Goal: Task Accomplishment & Management: Manage account settings

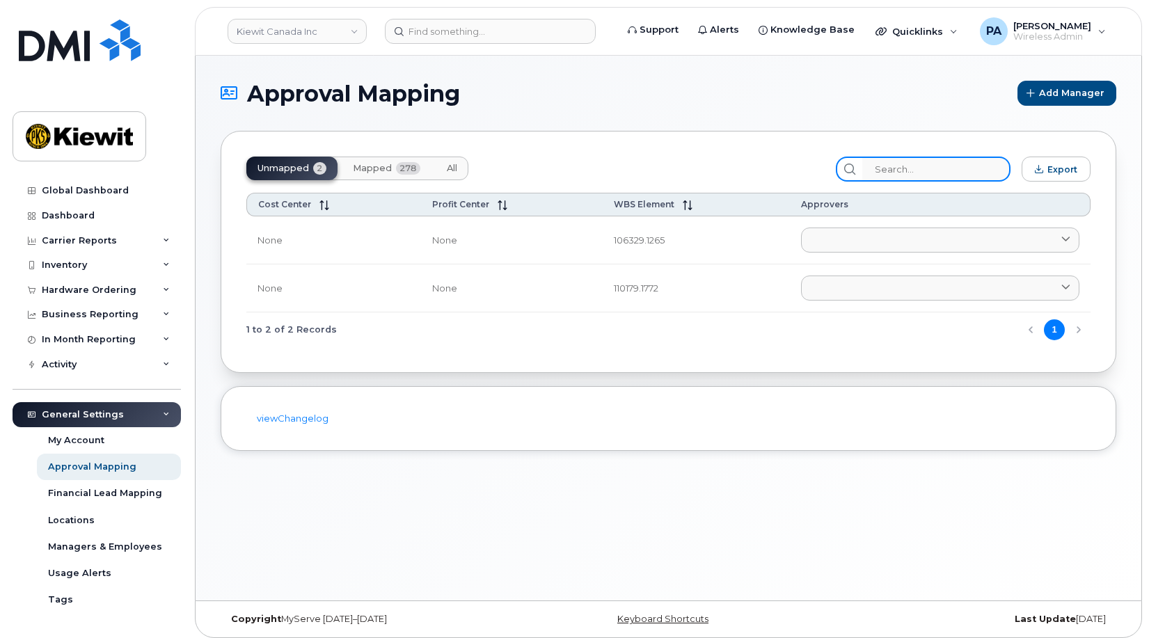
click at [930, 166] on input "search" at bounding box center [936, 169] width 148 height 25
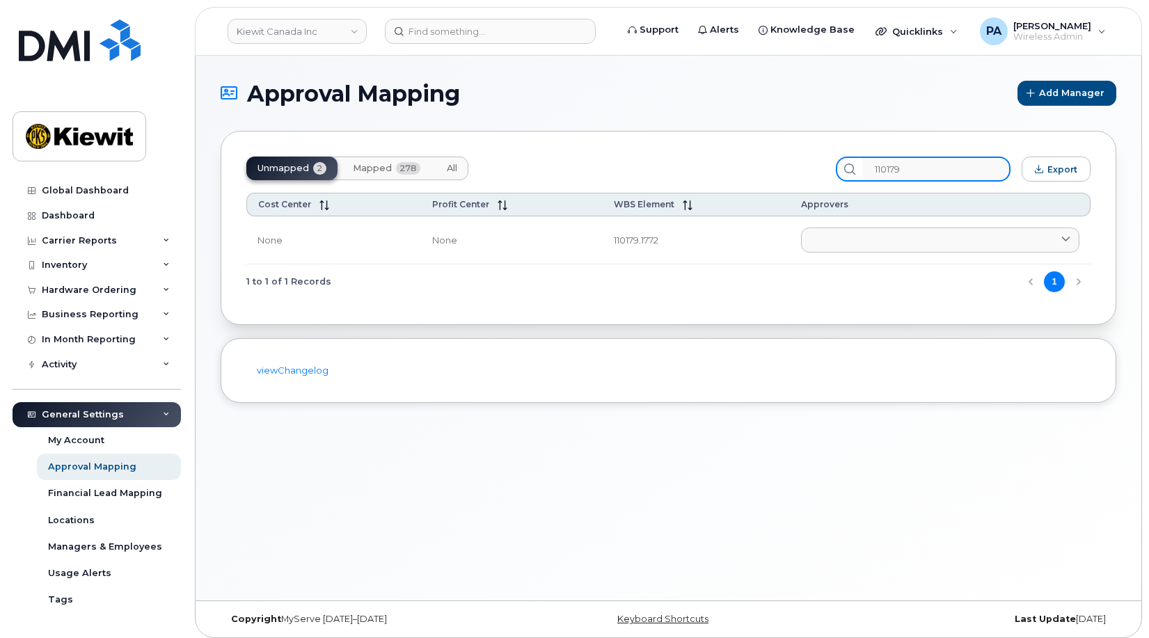
type input "110179"
click at [406, 170] on span "278" at bounding box center [408, 168] width 24 height 13
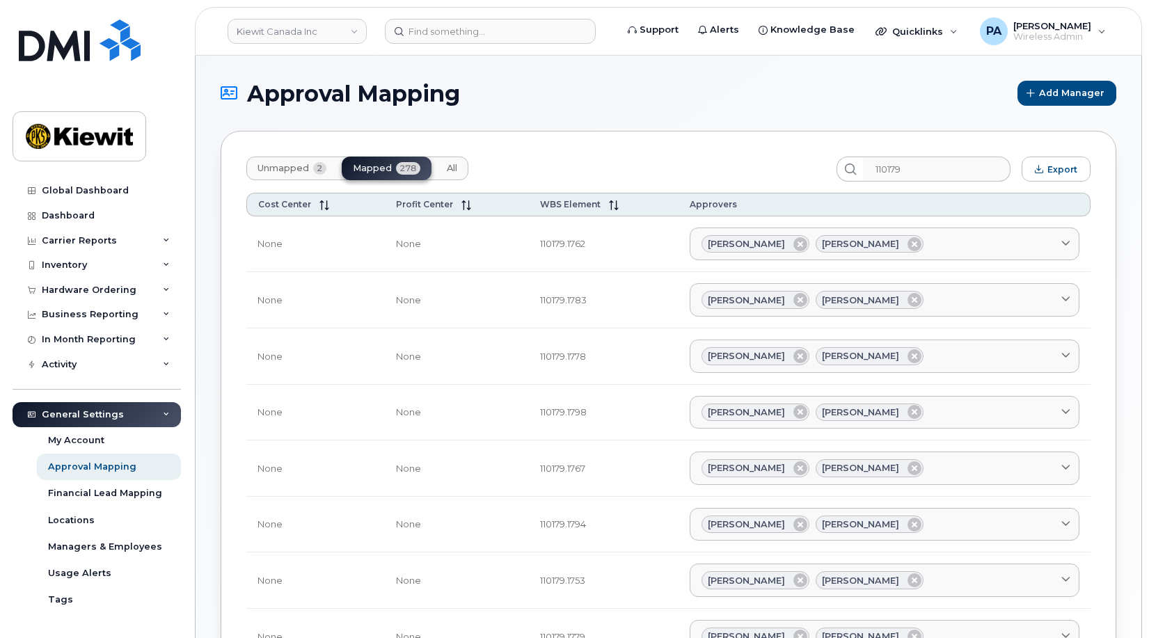
click at [452, 167] on span "All" at bounding box center [452, 168] width 10 height 11
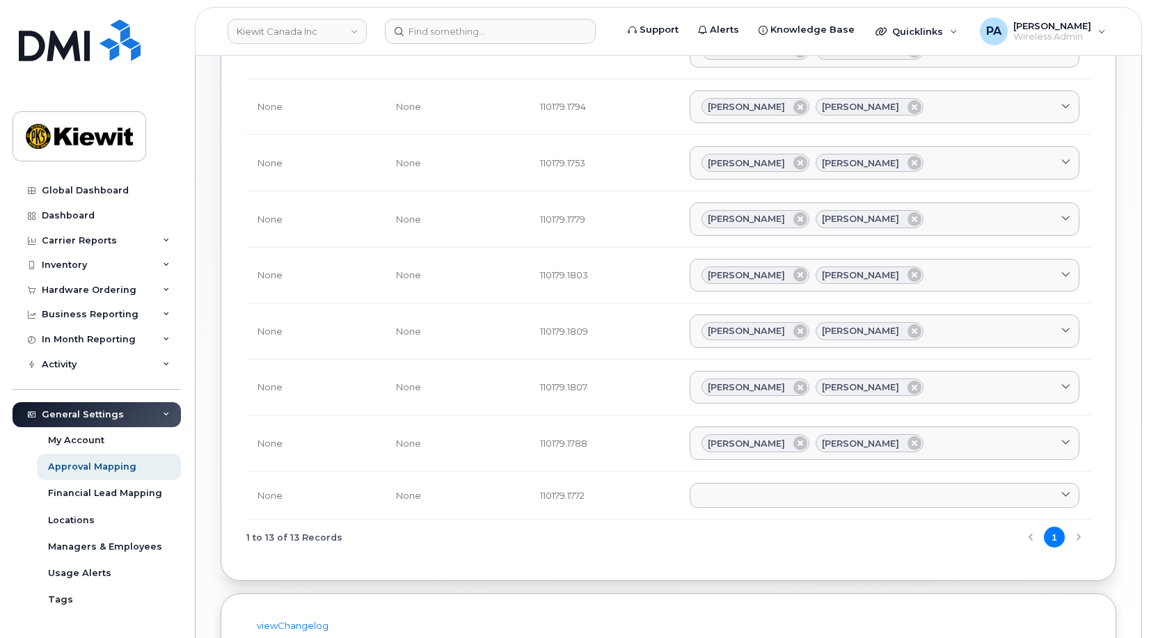
scroll to position [487, 0]
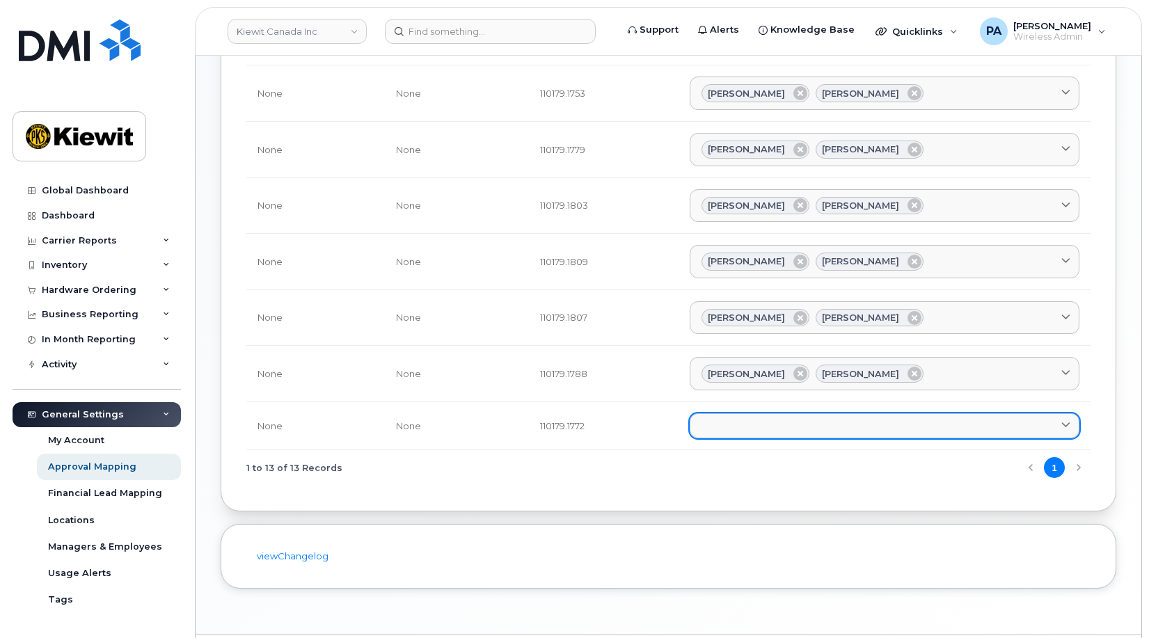
click at [810, 420] on link at bounding box center [885, 425] width 390 height 25
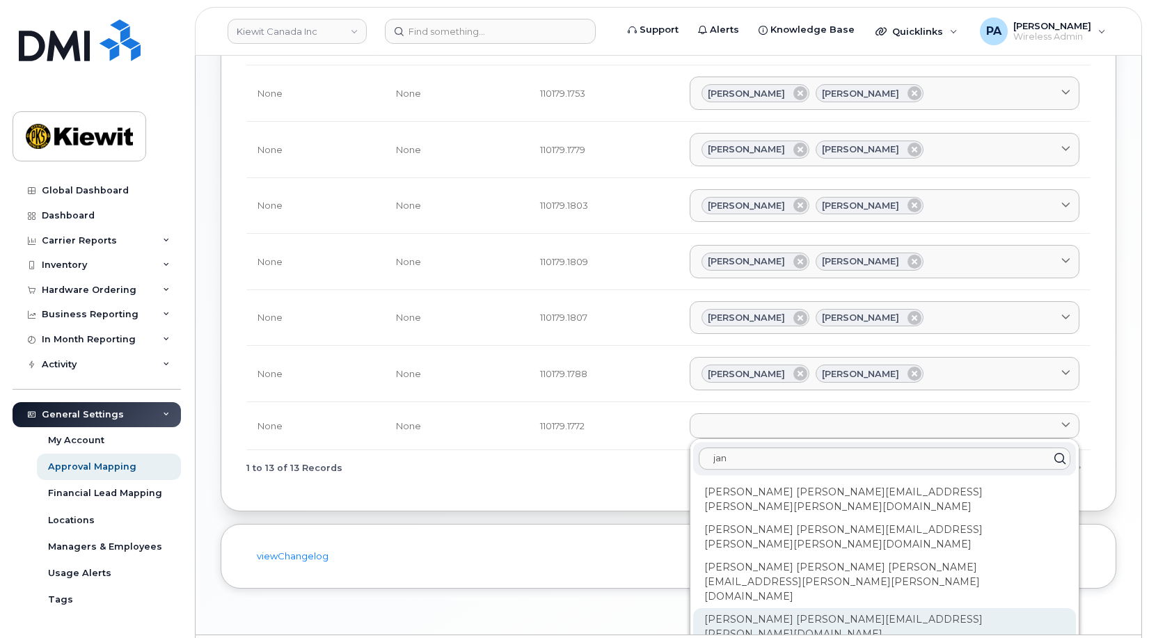
click at [763, 608] on div "Jan Schulz JAN.SCHULZ@KIEWIT.COM" at bounding box center [884, 627] width 383 height 38
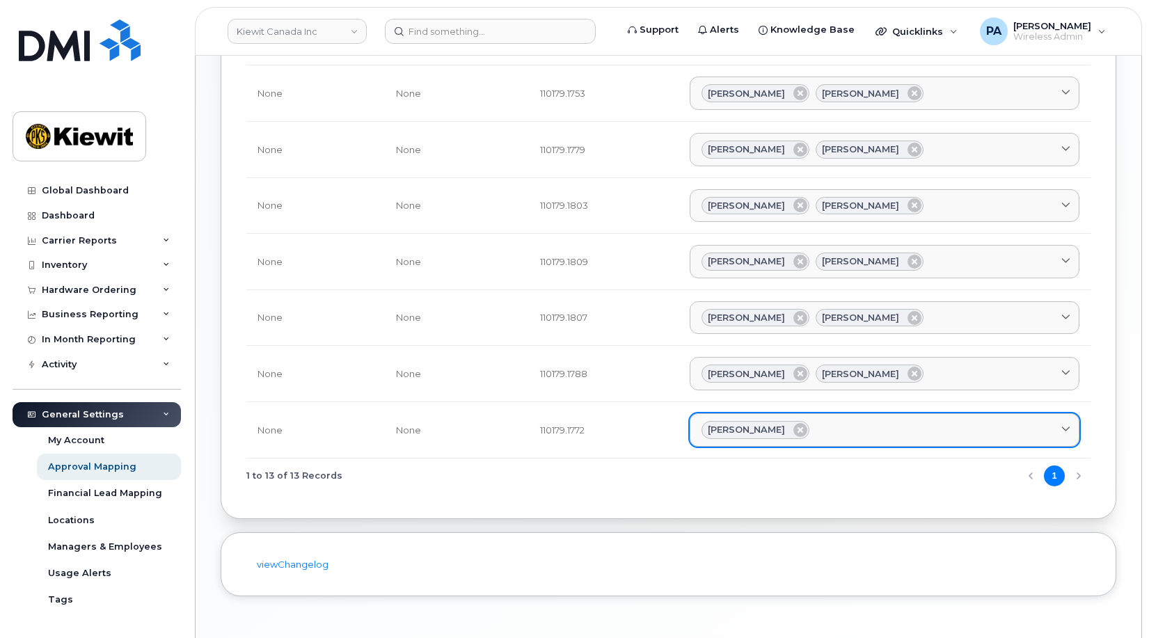
click at [849, 425] on div "Jan Schulz" at bounding box center [884, 430] width 366 height 18
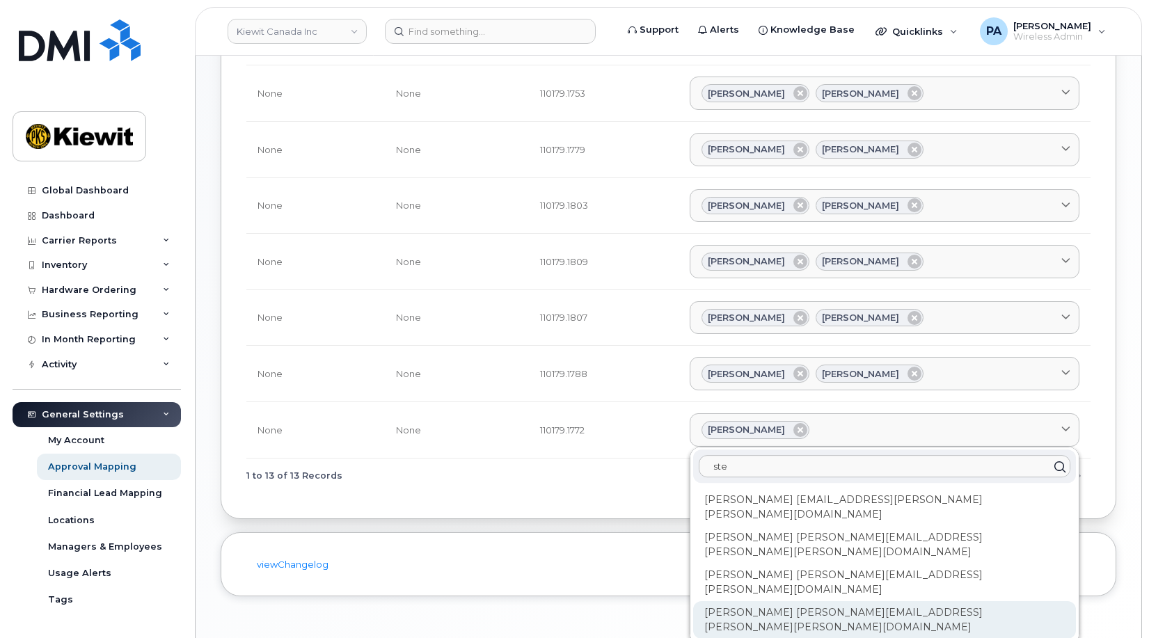
type input "ste"
drag, startPoint x: 777, startPoint y: 572, endPoint x: 777, endPoint y: 551, distance: 20.9
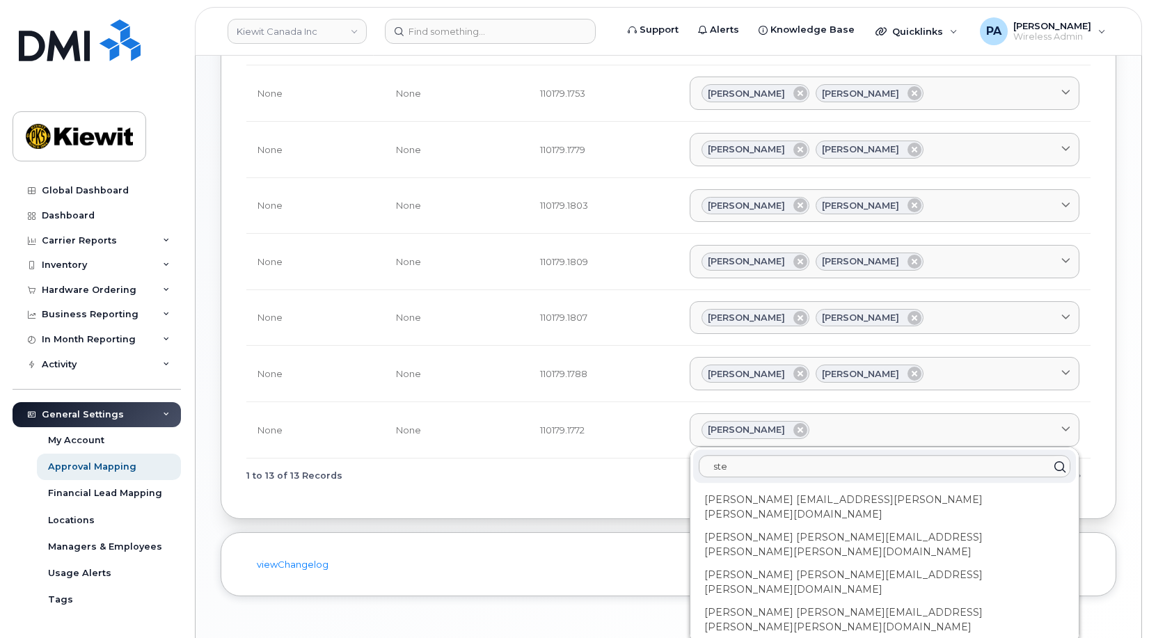
click at [777, 601] on div "Stefanie Campbell STEFANIE.CAMPBELL@KIEWIT.COM" at bounding box center [884, 620] width 383 height 38
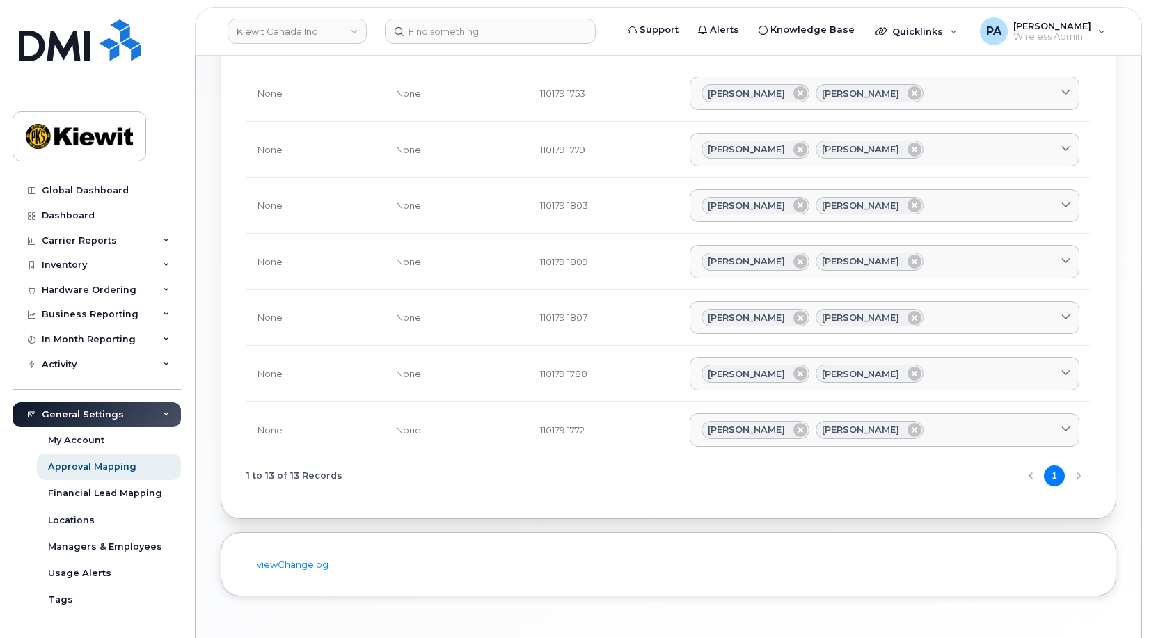
scroll to position [0, 0]
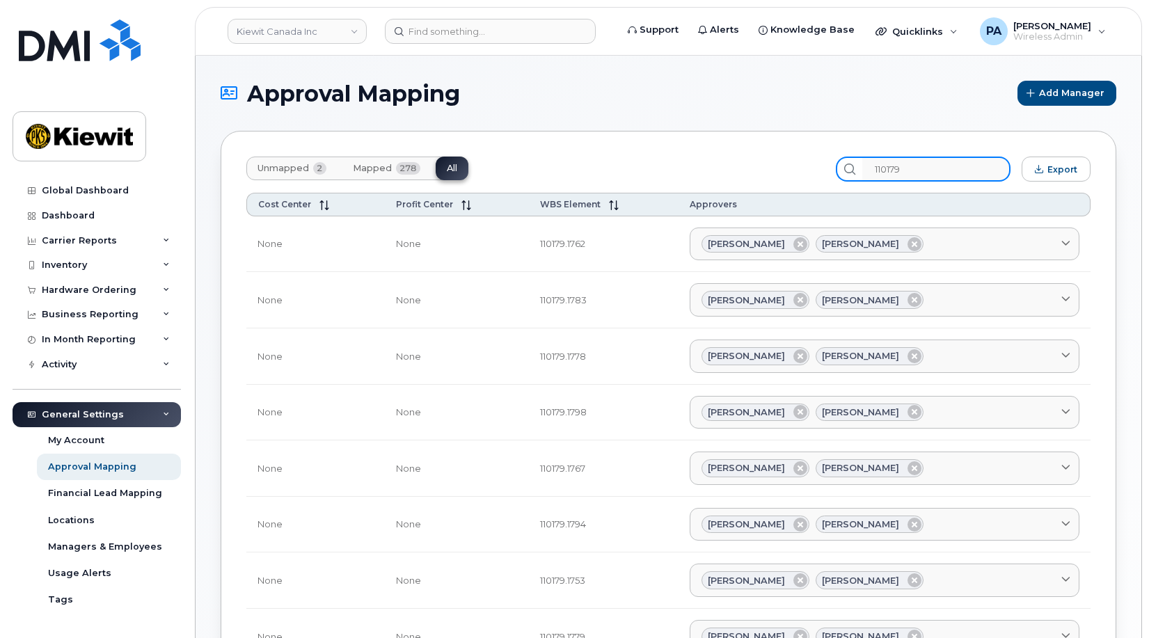
drag, startPoint x: 918, startPoint y: 175, endPoint x: 679, endPoint y: 152, distance: 239.7
click at [689, 154] on div "Unmapped 2 Mapped 278 All 110179 Export Cost Center Profit Center WBS Element A…" at bounding box center [669, 568] width 896 height 875
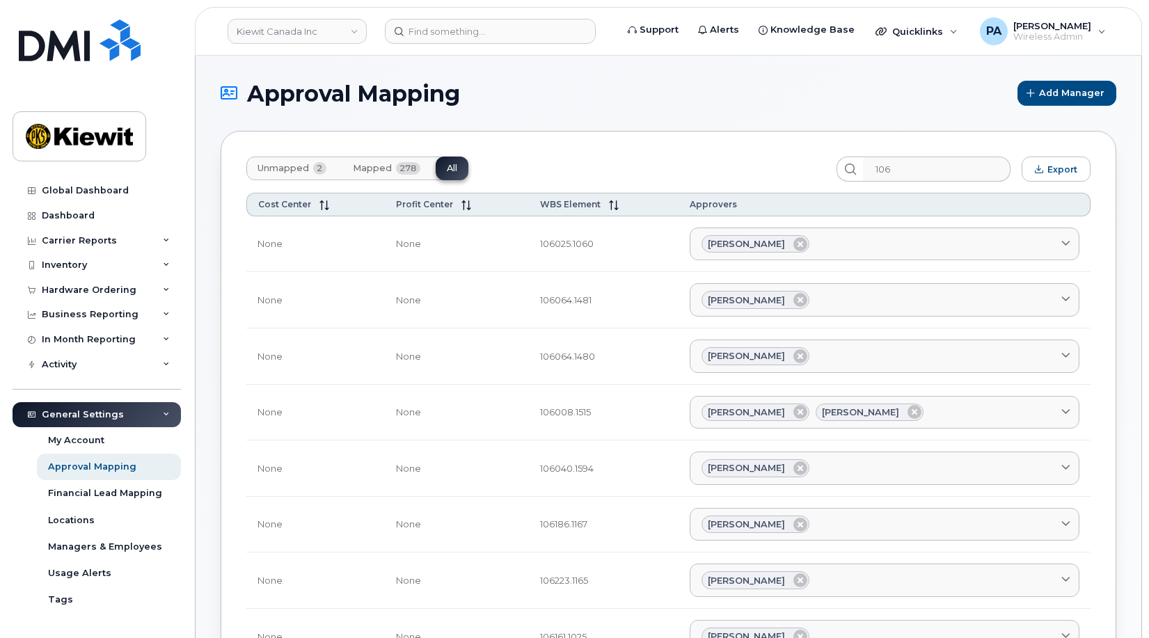
click at [294, 173] on span "Unmapped" at bounding box center [282, 168] width 51 height 11
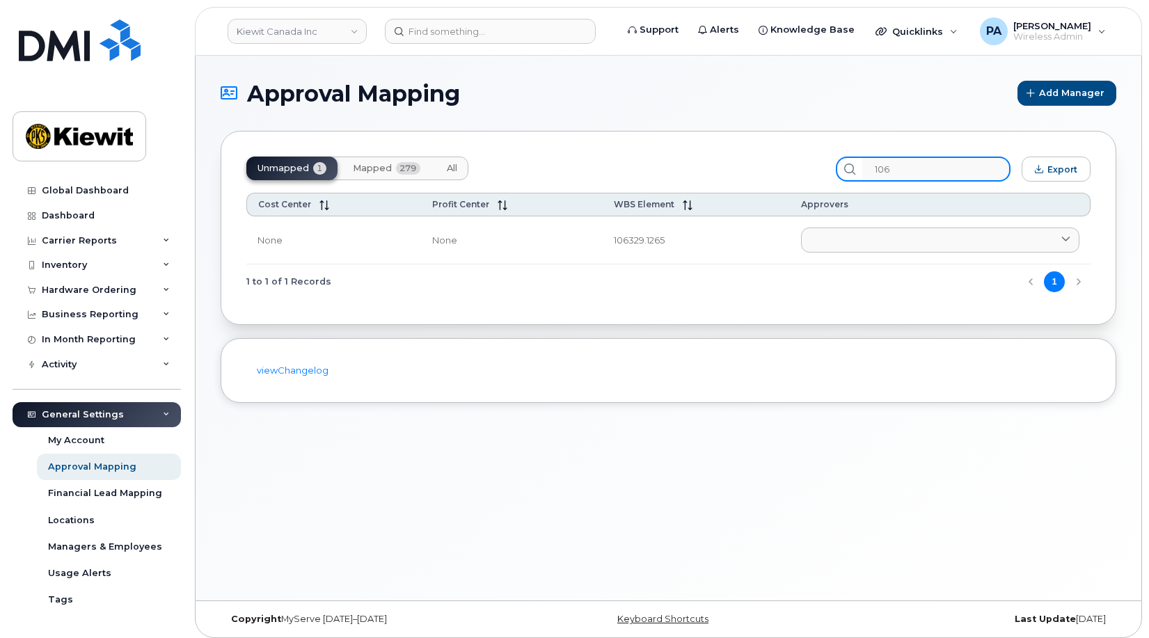
click at [909, 176] on input "106" at bounding box center [936, 169] width 148 height 25
type input "106329"
click at [448, 175] on button "All" at bounding box center [452, 169] width 33 height 24
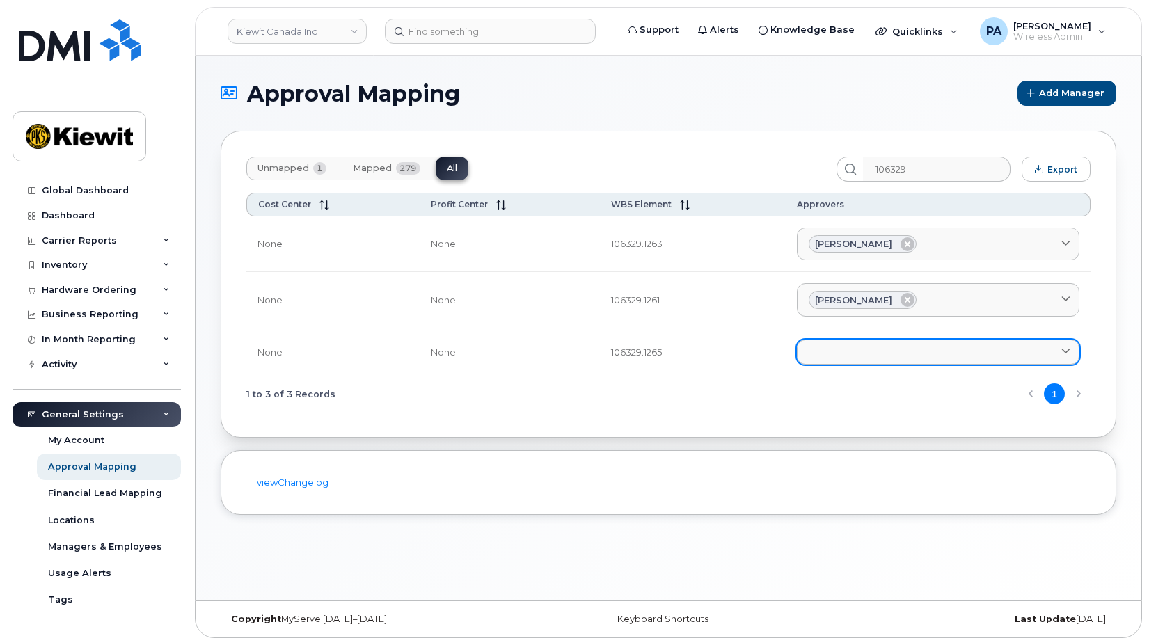
drag, startPoint x: 895, startPoint y: 371, endPoint x: 894, endPoint y: 363, distance: 8.4
click at [894, 365] on td "Adrien AGUI EBOI ADRIEN.AGUIEBOI@KIEWIT.COM Alejandro Casillas ALEJANDRO.CASILL…" at bounding box center [938, 352] width 305 height 48
click at [894, 360] on link at bounding box center [938, 352] width 283 height 25
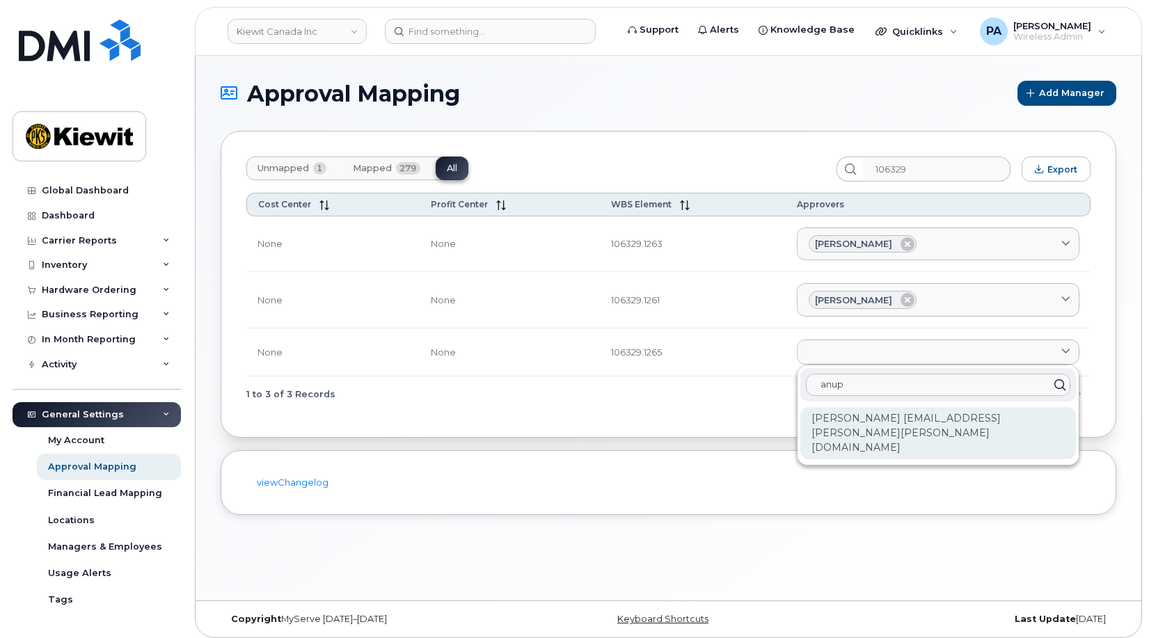
type input "anup"
click at [859, 414] on div "Anup Dondeti ANUP.DONDETI@KIEWIT.COM" at bounding box center [938, 433] width 276 height 52
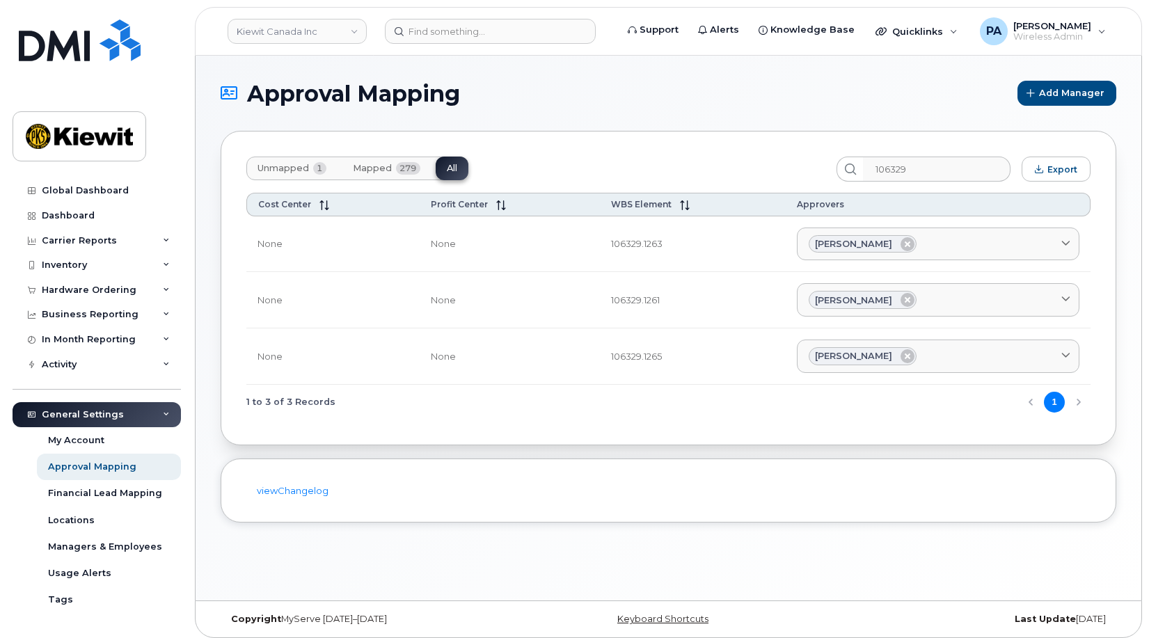
click at [294, 173] on span "Unmapped" at bounding box center [282, 168] width 51 height 11
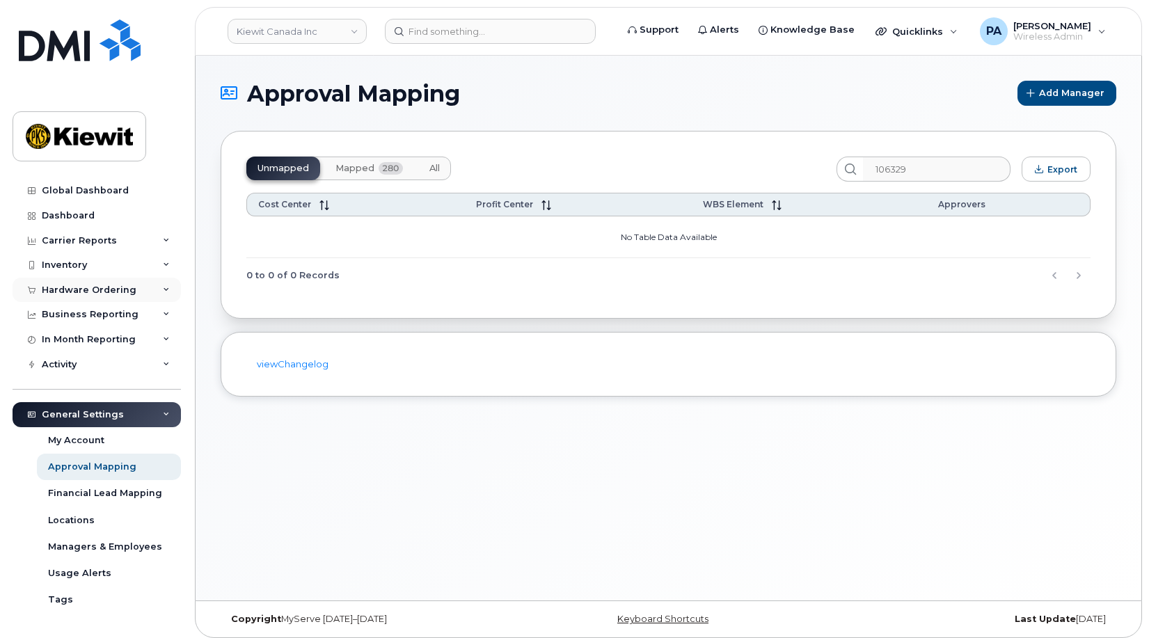
click at [86, 285] on div "Hardware Ordering" at bounding box center [89, 290] width 95 height 11
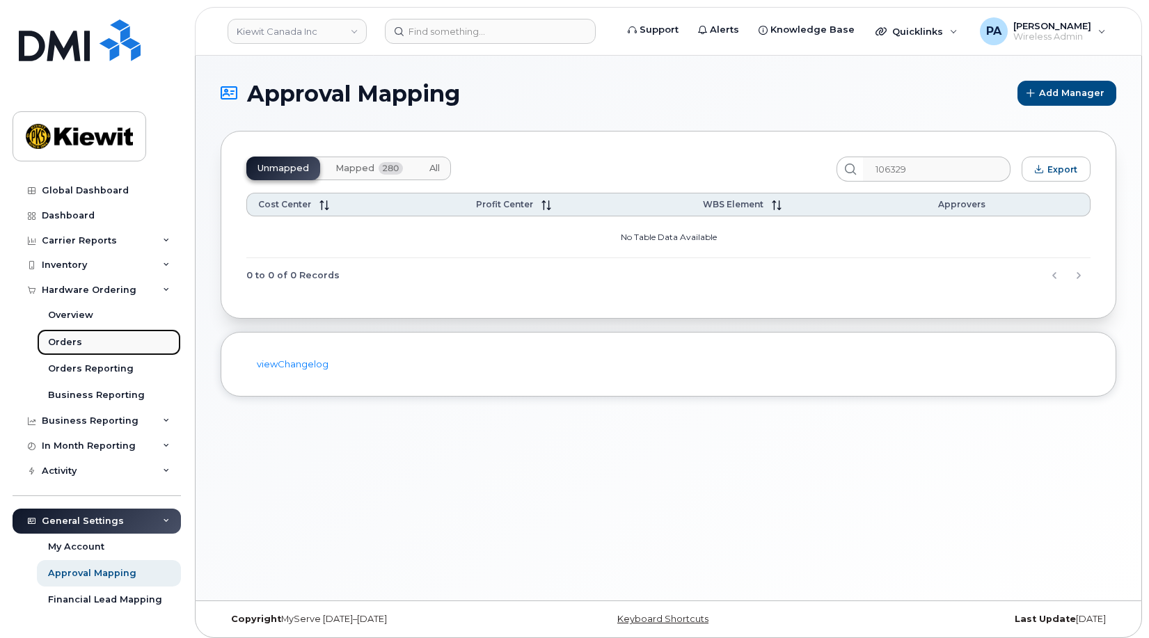
click at [57, 339] on div "Orders" at bounding box center [65, 342] width 34 height 13
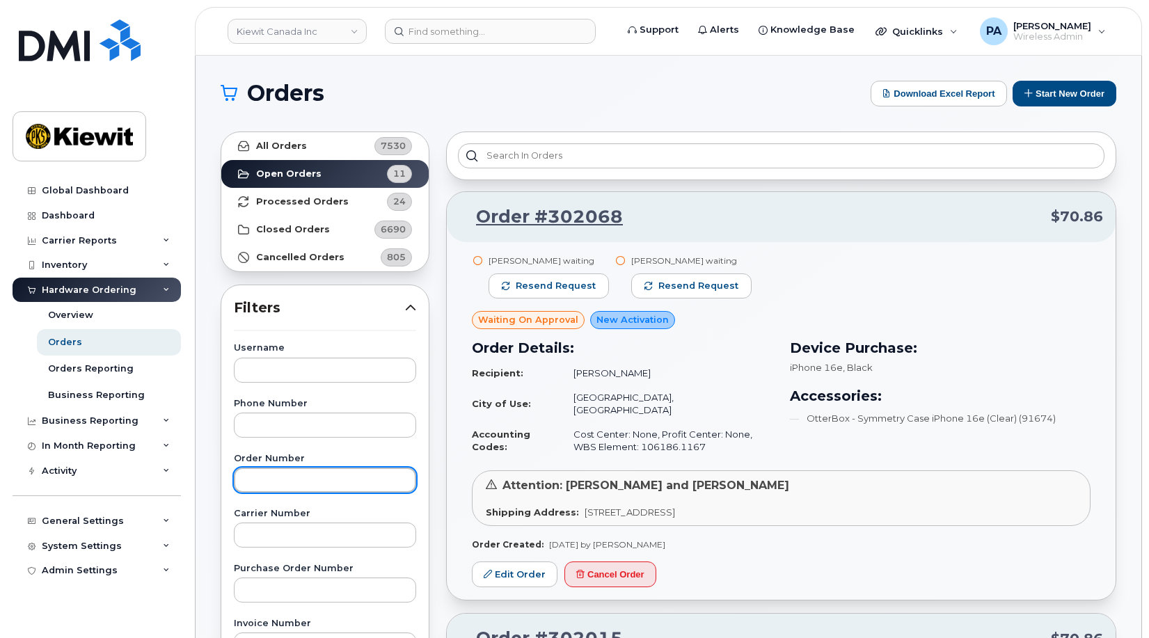
click at [281, 486] on input "text" at bounding box center [325, 480] width 182 height 25
type input "301681"
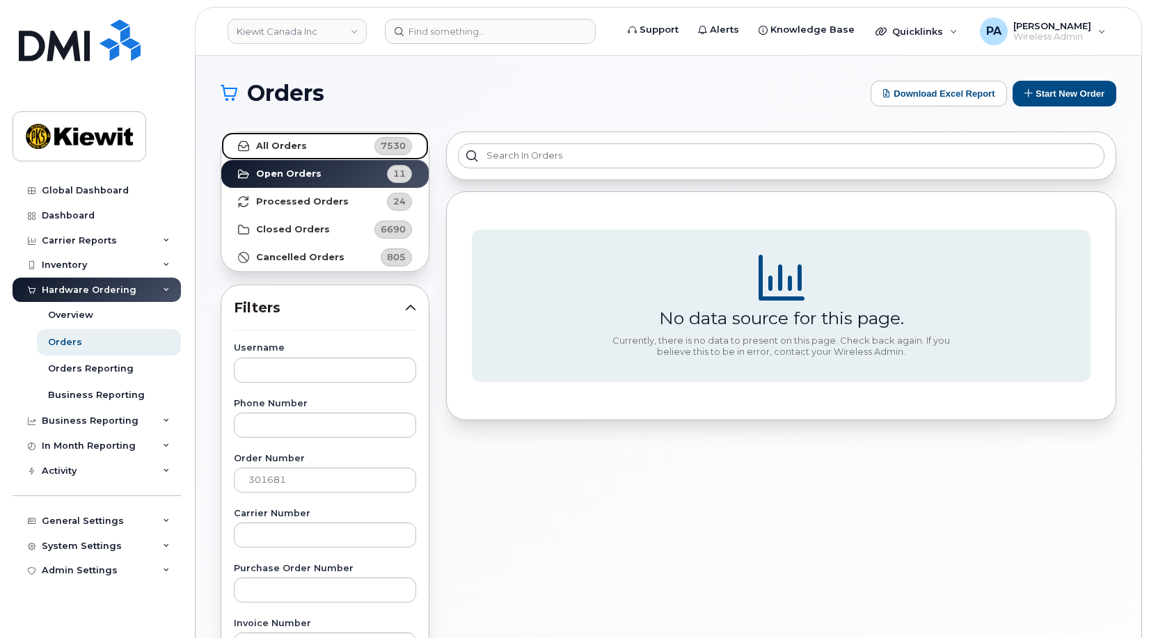
click at [290, 144] on strong "All Orders" at bounding box center [281, 146] width 51 height 11
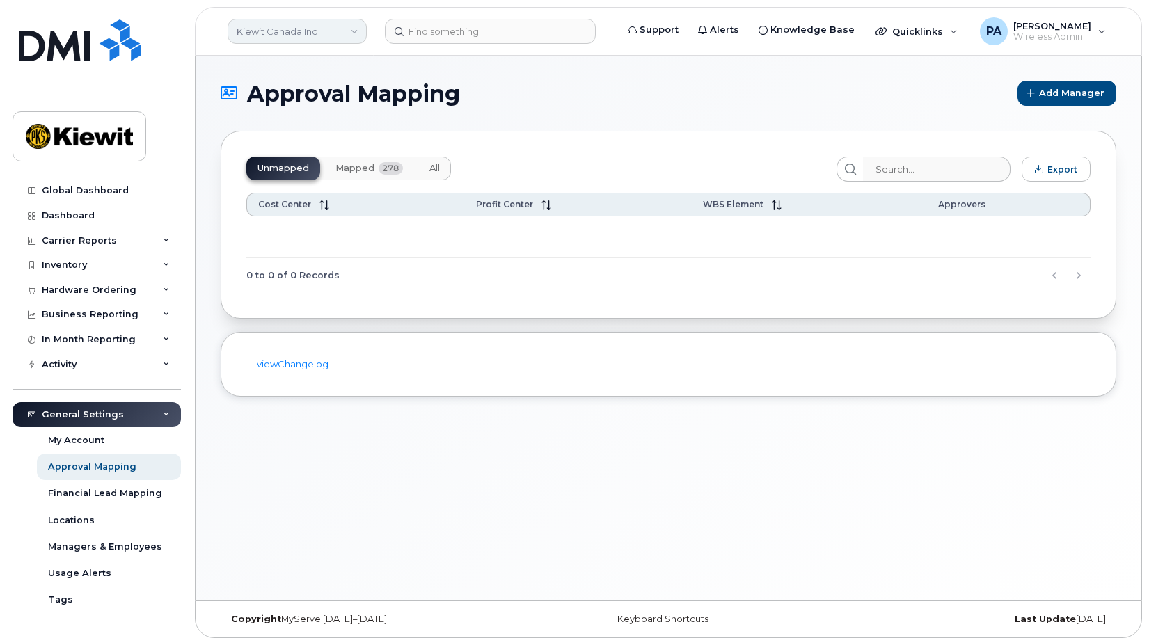
click at [265, 33] on link "Kiewit Canada Inc" at bounding box center [297, 31] width 139 height 25
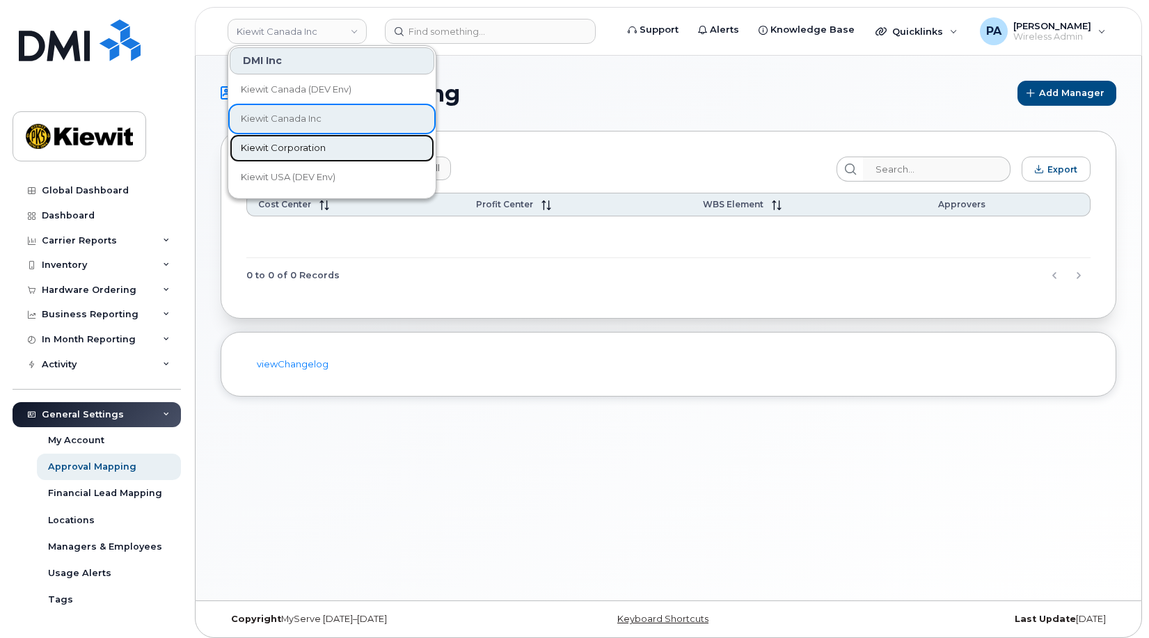
click at [290, 145] on span "Kiewit Corporation" at bounding box center [283, 148] width 85 height 14
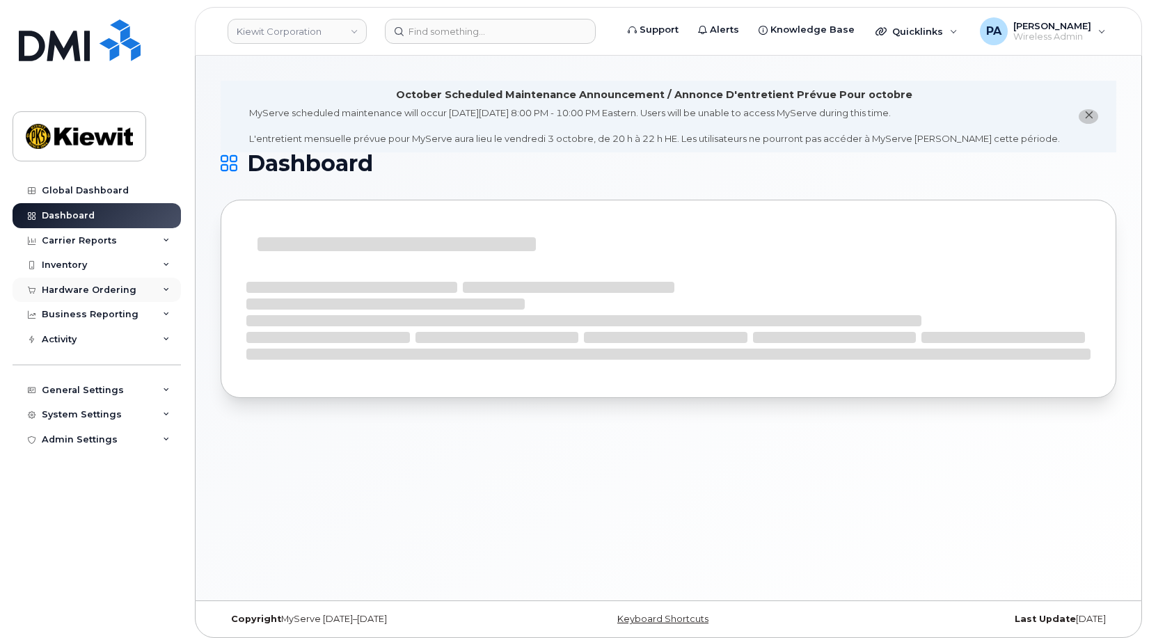
click at [109, 288] on div "Hardware Ordering" at bounding box center [89, 290] width 95 height 11
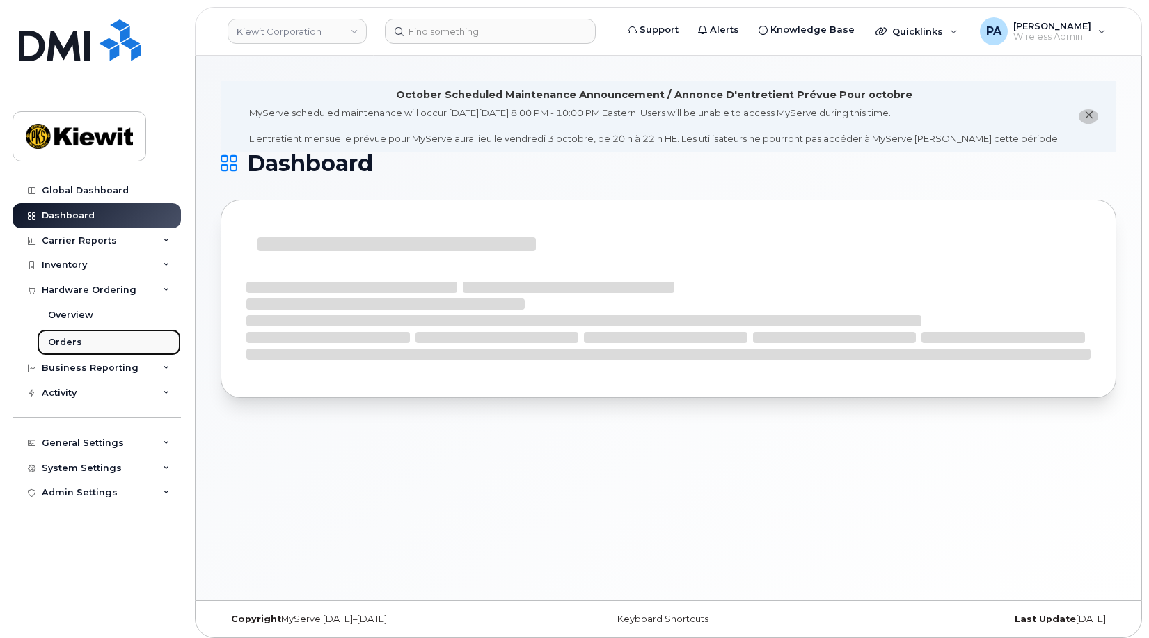
click at [73, 341] on div "Orders" at bounding box center [65, 342] width 34 height 13
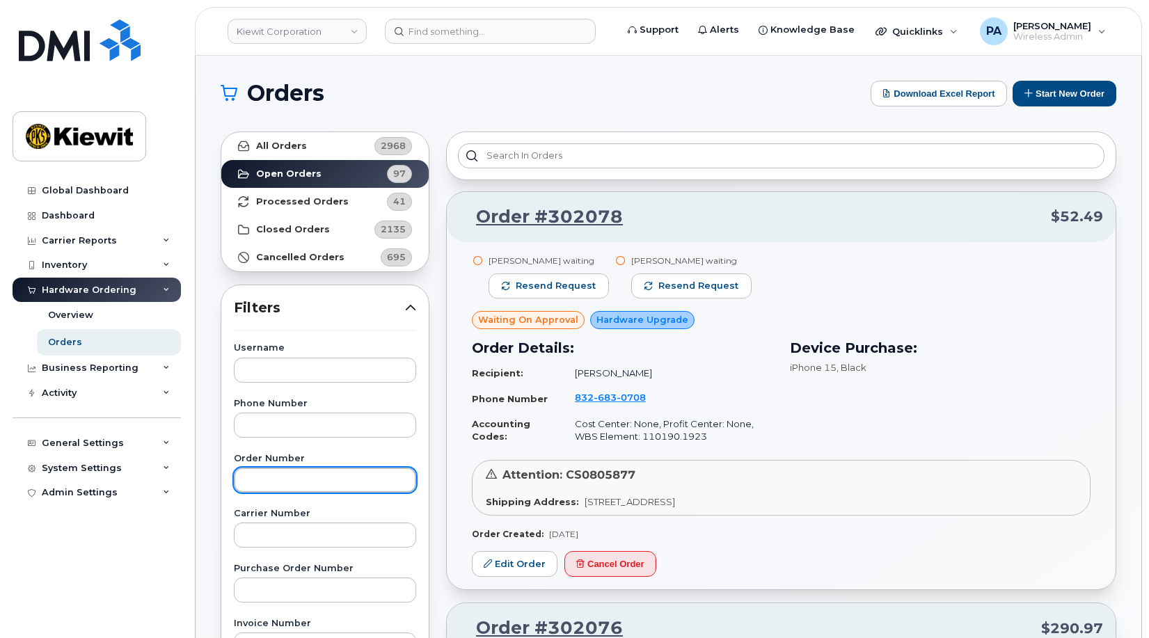
click at [294, 482] on input "text" at bounding box center [325, 480] width 182 height 25
type input "301681"
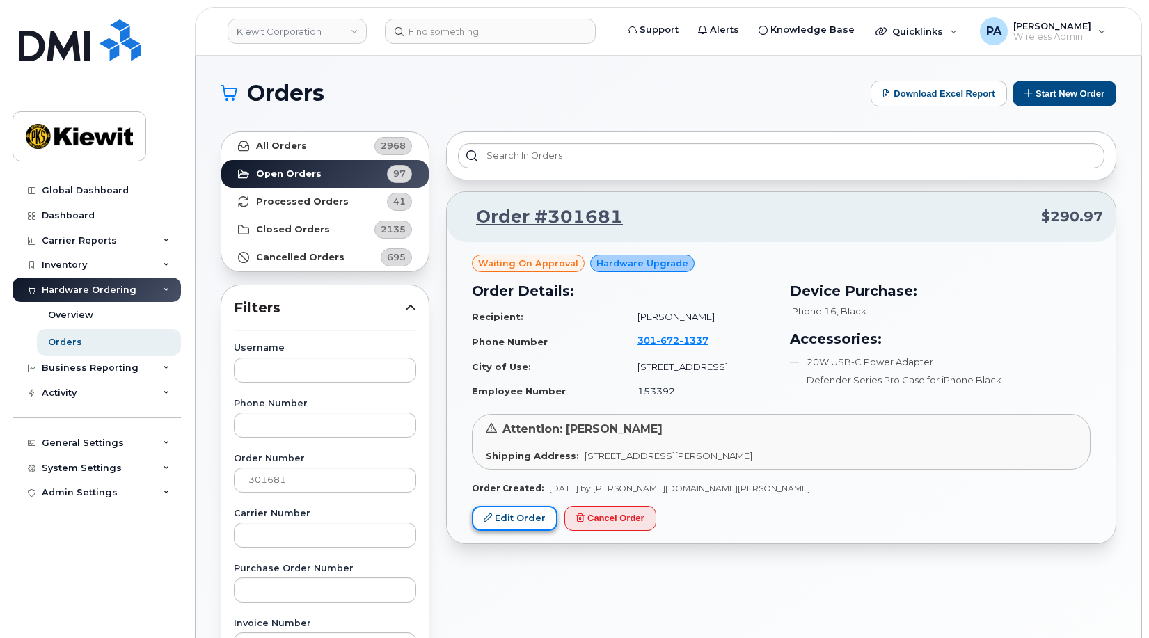
click at [501, 513] on link "Edit Order" at bounding box center [515, 519] width 86 height 26
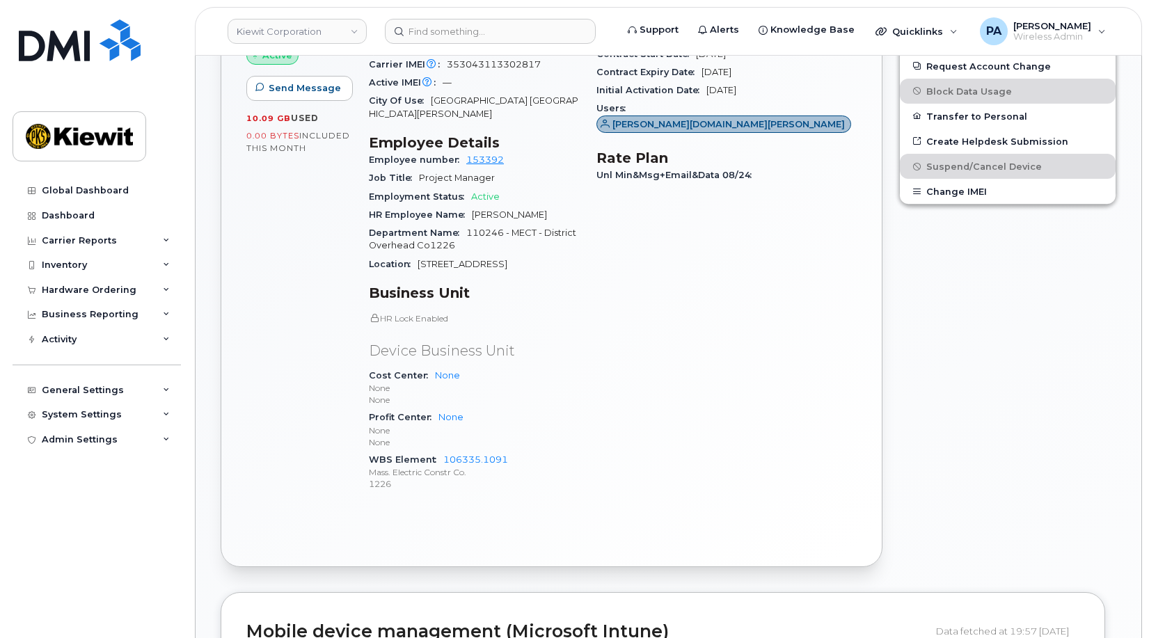
scroll to position [626, 0]
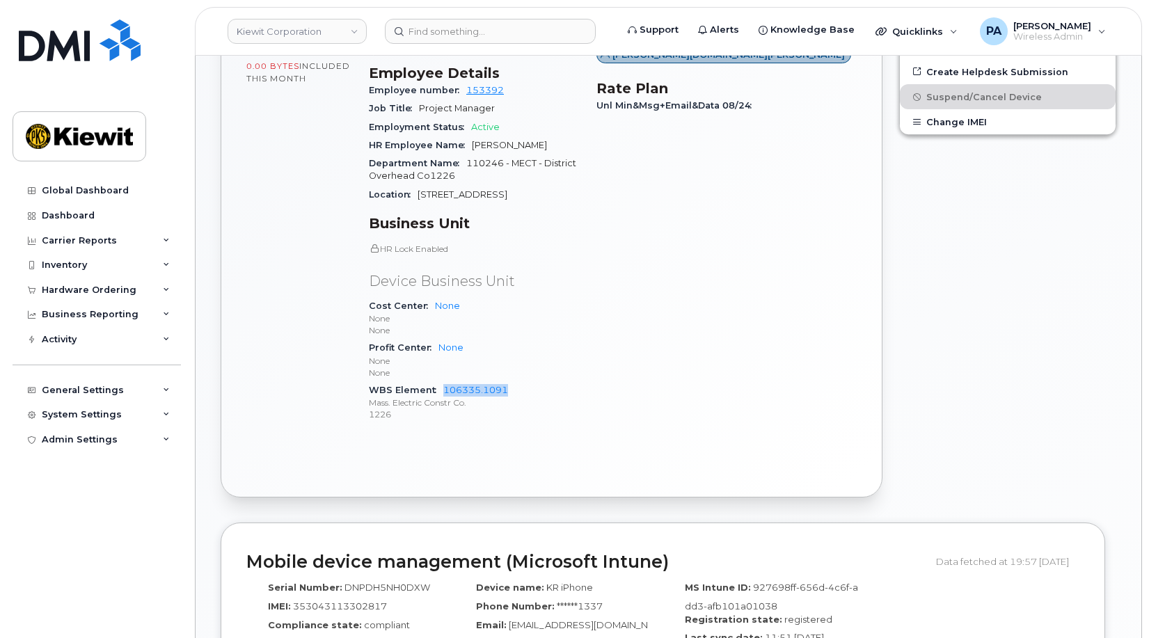
drag, startPoint x: 521, startPoint y: 377, endPoint x: 441, endPoint y: 379, distance: 80.8
click at [441, 381] on div "WBS Element 106335.1091 Mass. Electric Constr Co. 1226" at bounding box center [474, 402] width 211 height 42
copy link "106335.1091"
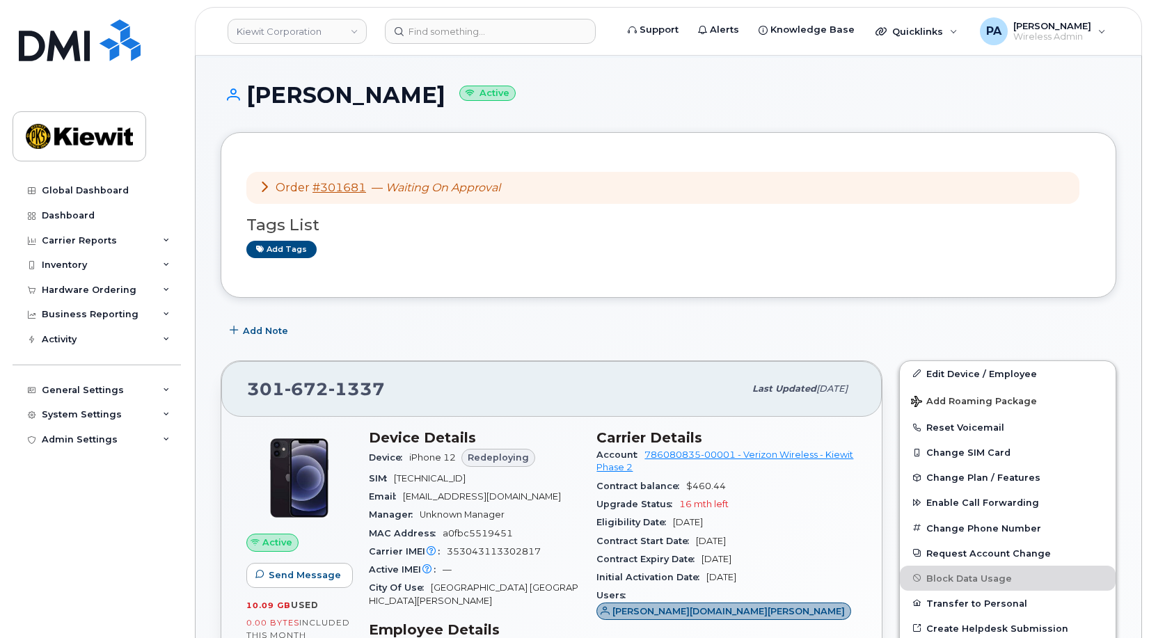
scroll to position [0, 0]
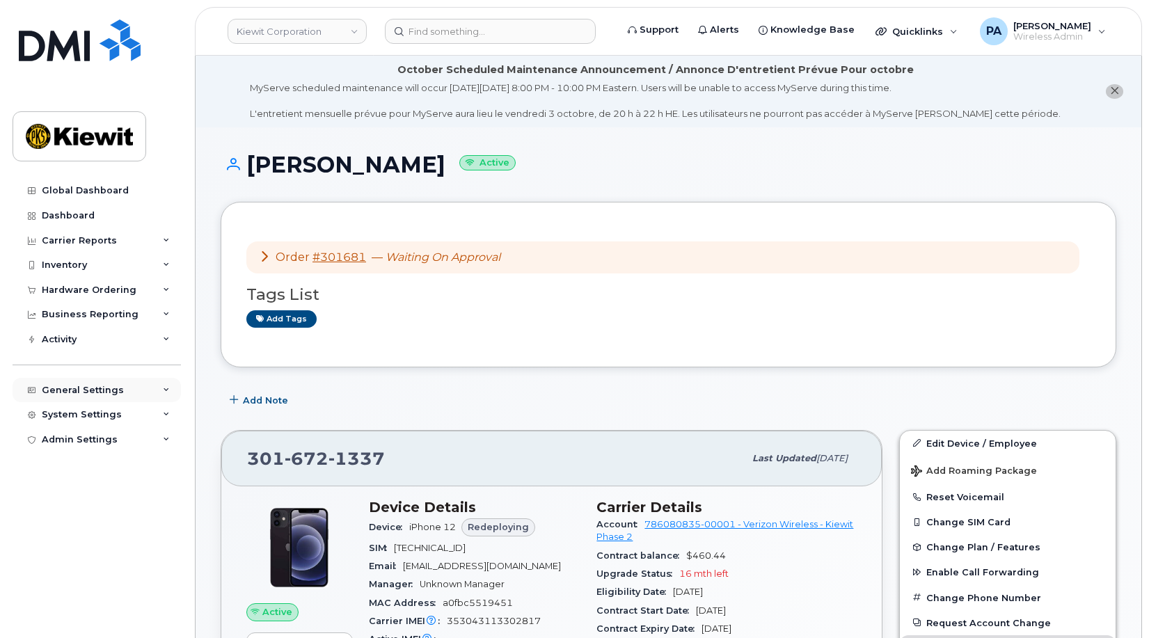
click at [62, 381] on div "General Settings" at bounding box center [97, 390] width 168 height 25
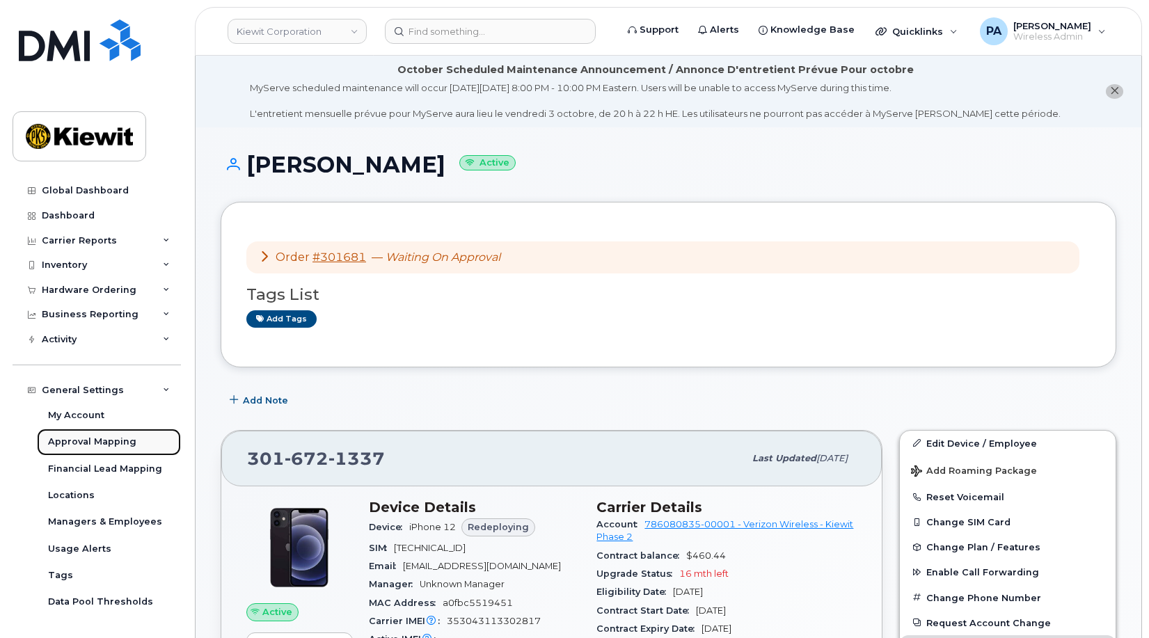
click at [72, 439] on div "Approval Mapping" at bounding box center [92, 442] width 88 height 13
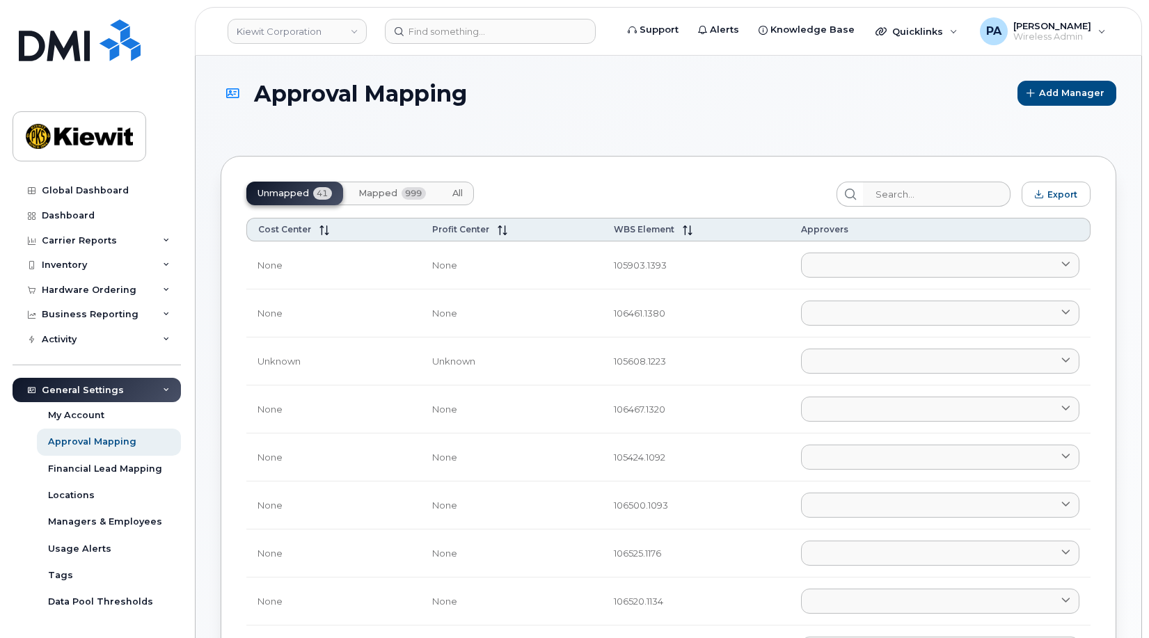
click at [457, 191] on span "All" at bounding box center [457, 193] width 10 height 11
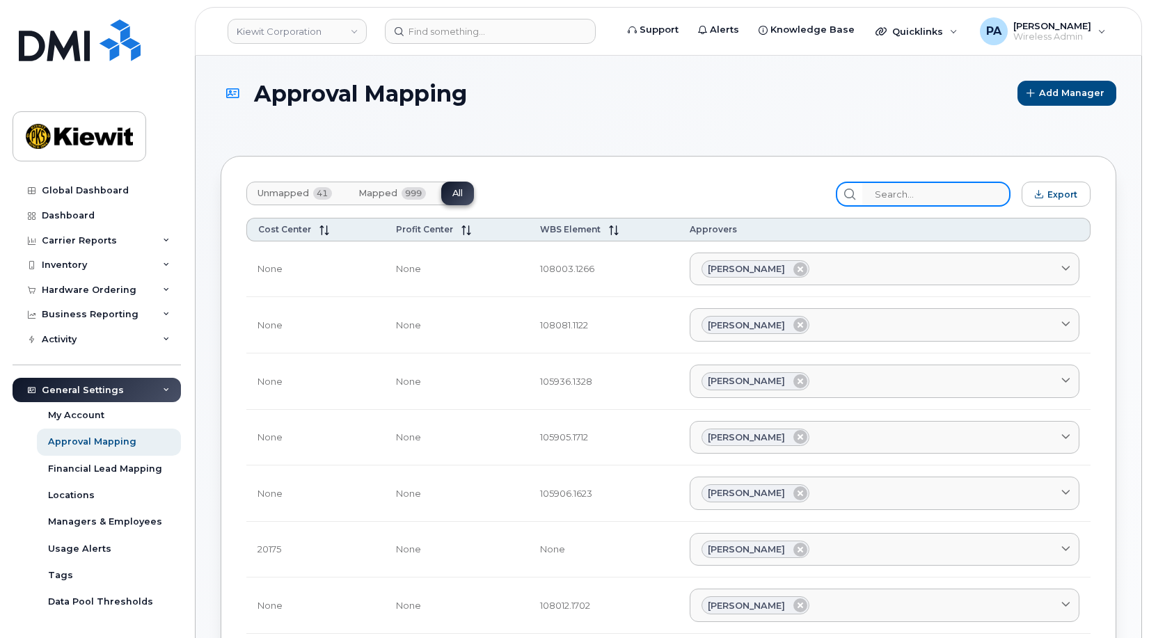
click at [931, 189] on input "search" at bounding box center [936, 194] width 148 height 25
paste input "106526.1259"
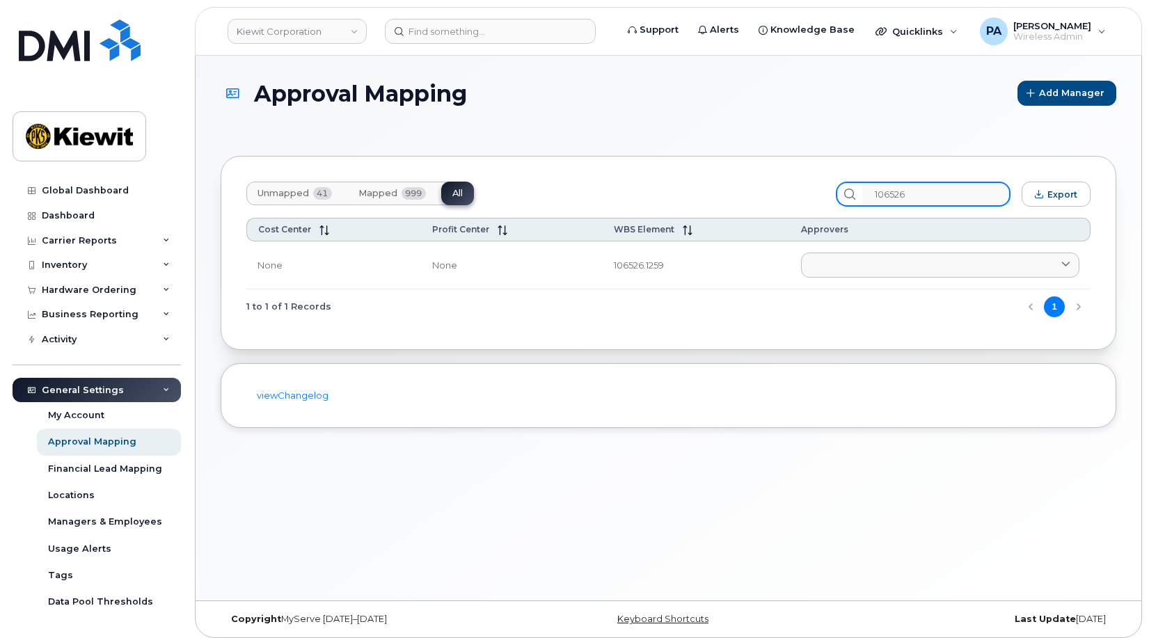
type input "106526"
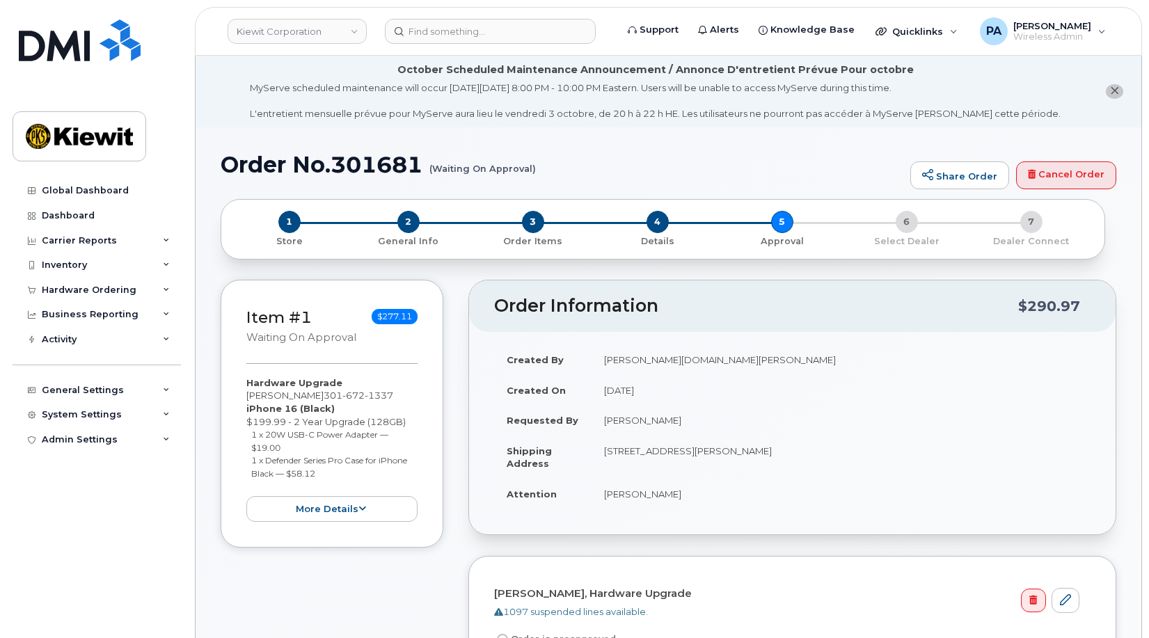
scroll to position [278, 0]
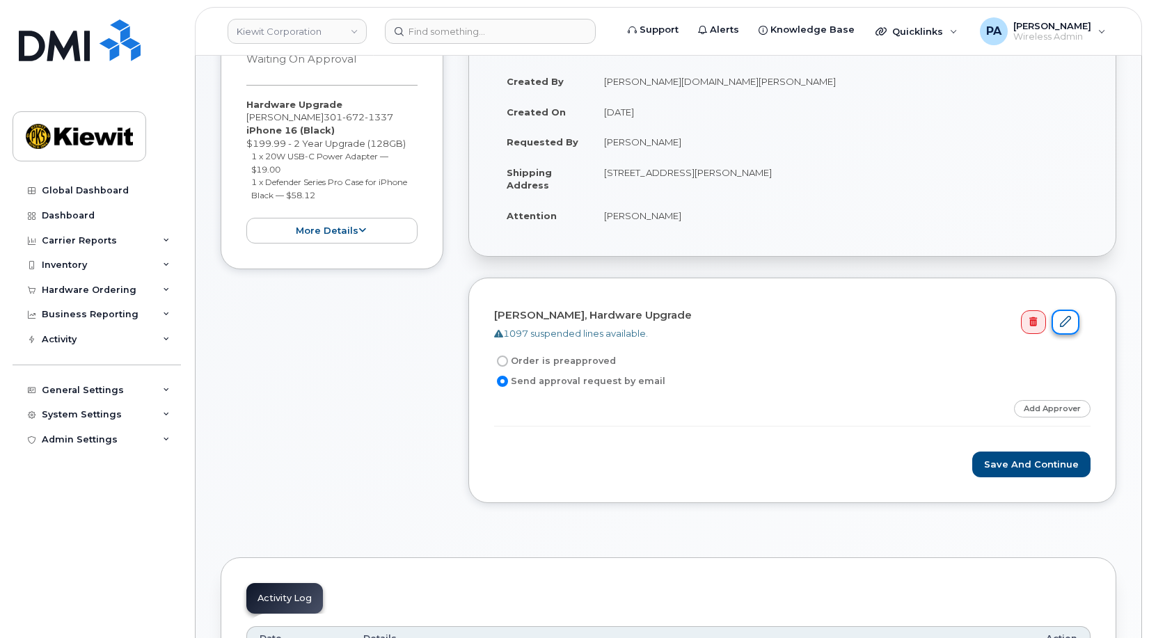
click at [1078, 323] on link at bounding box center [1066, 323] width 28 height 26
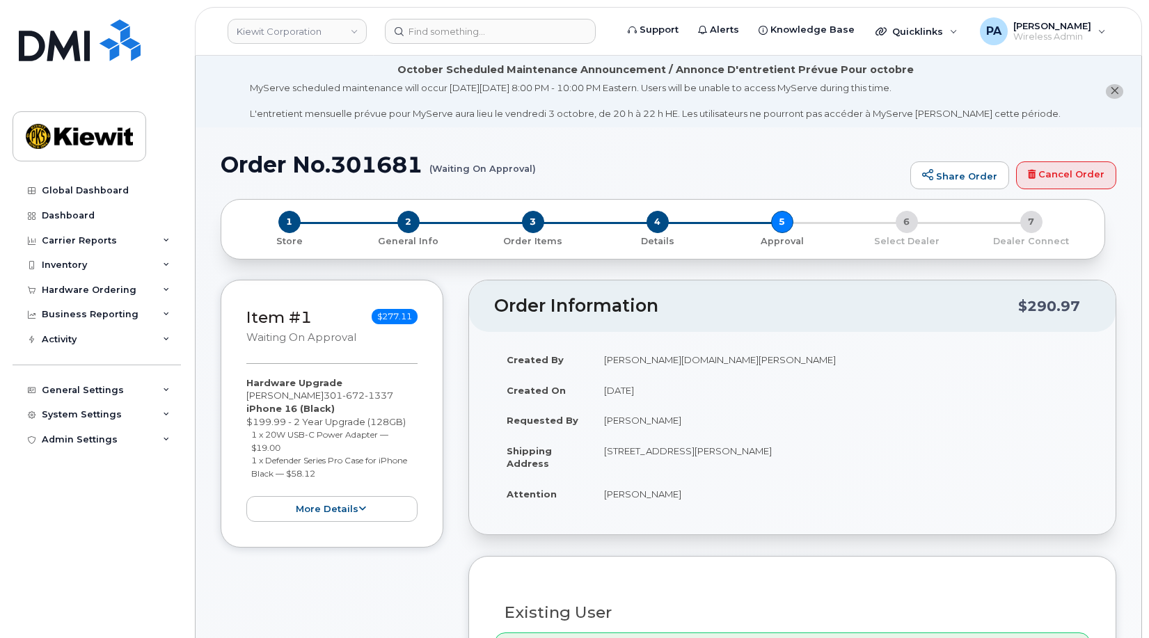
click at [866, 452] on td "[STREET_ADDRESS][PERSON_NAME]" at bounding box center [841, 457] width 499 height 43
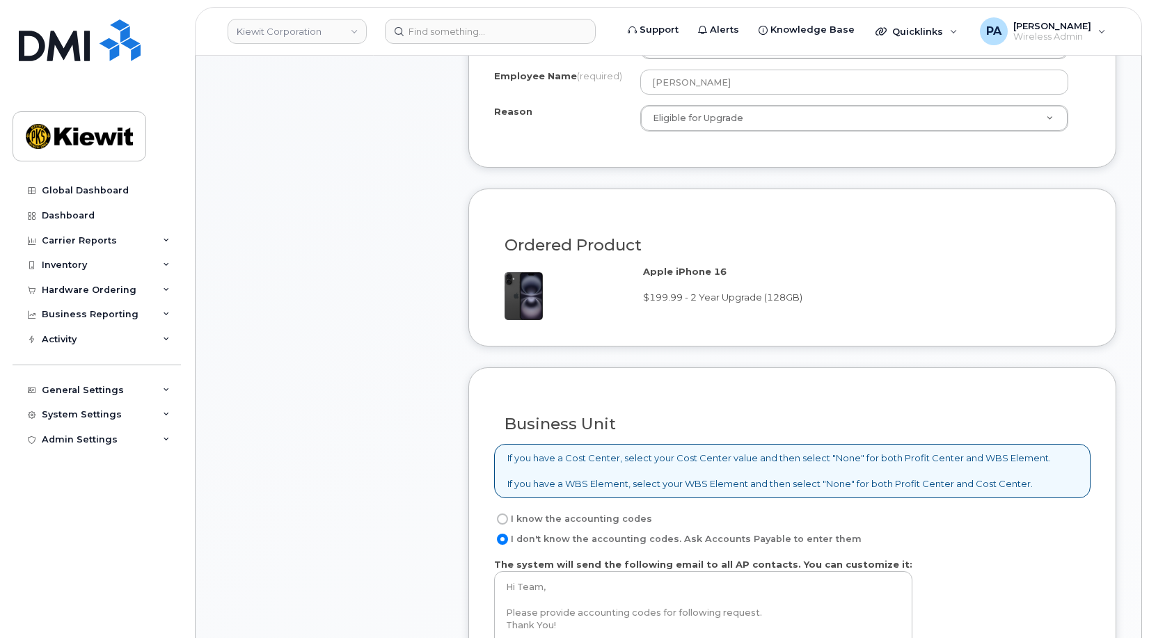
scroll to position [1183, 0]
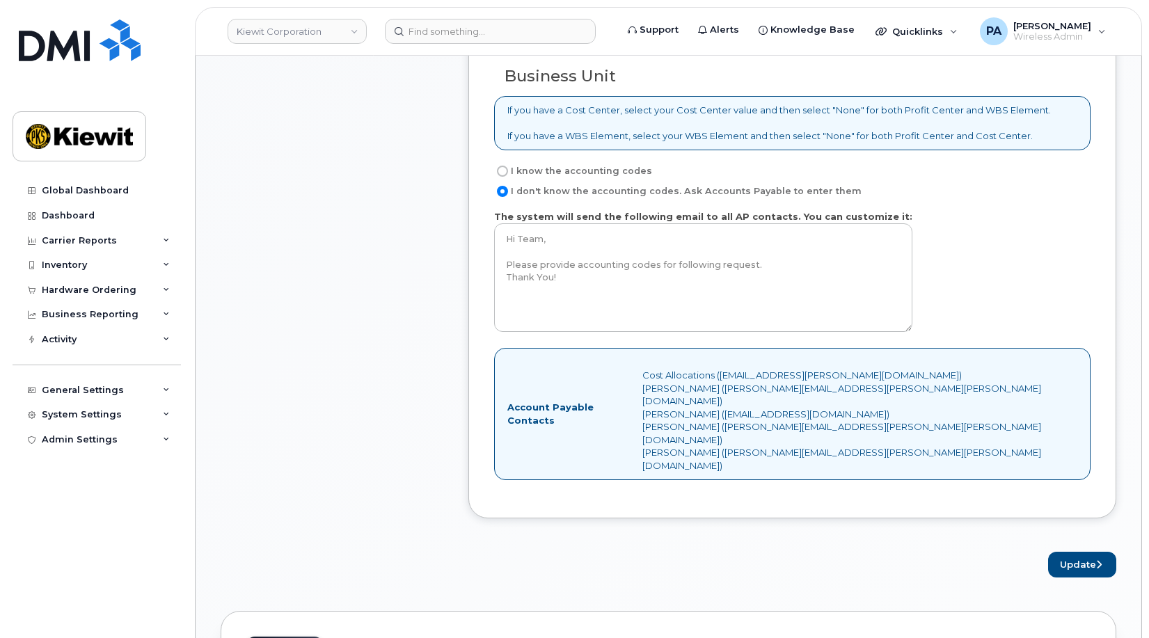
drag, startPoint x: 557, startPoint y: 175, endPoint x: 561, endPoint y: 187, distance: 12.5
click at [557, 173] on label "I know the accounting codes" at bounding box center [573, 171] width 158 height 17
click at [508, 173] on input "I know the accounting codes" at bounding box center [502, 171] width 11 height 11
radio input "true"
select select
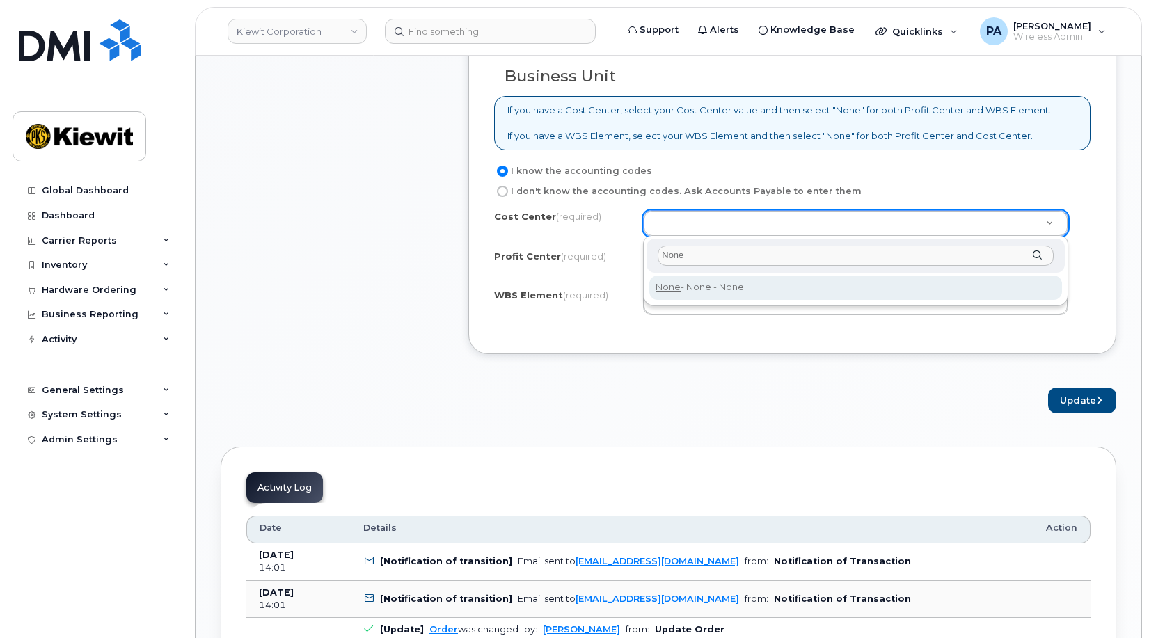
type input "None"
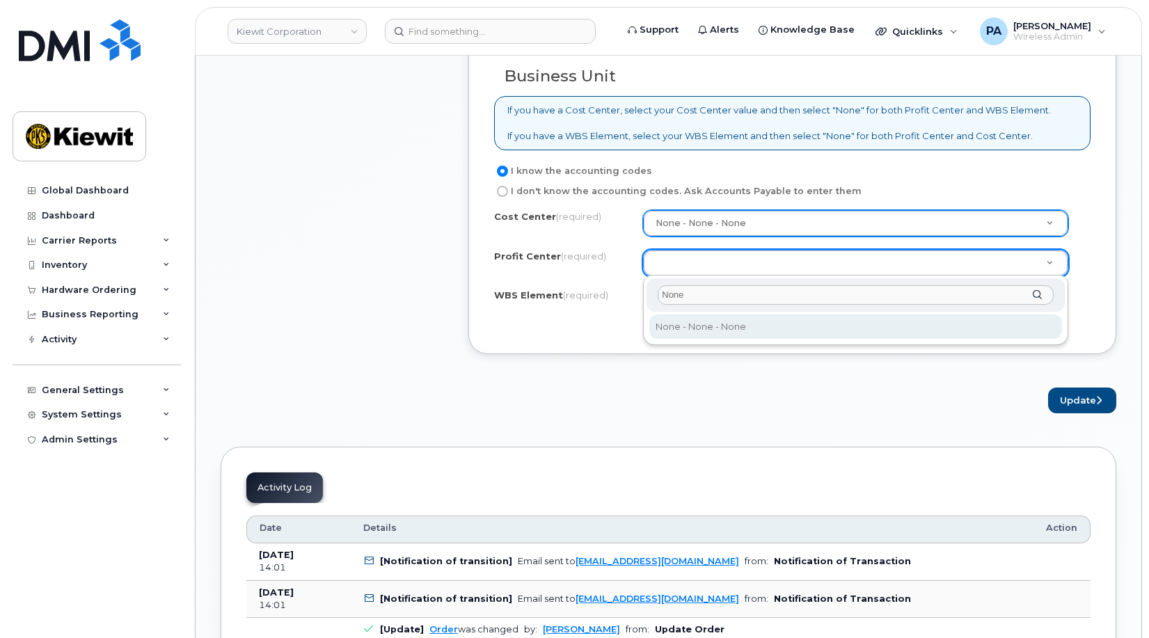
type input "None"
select select "None"
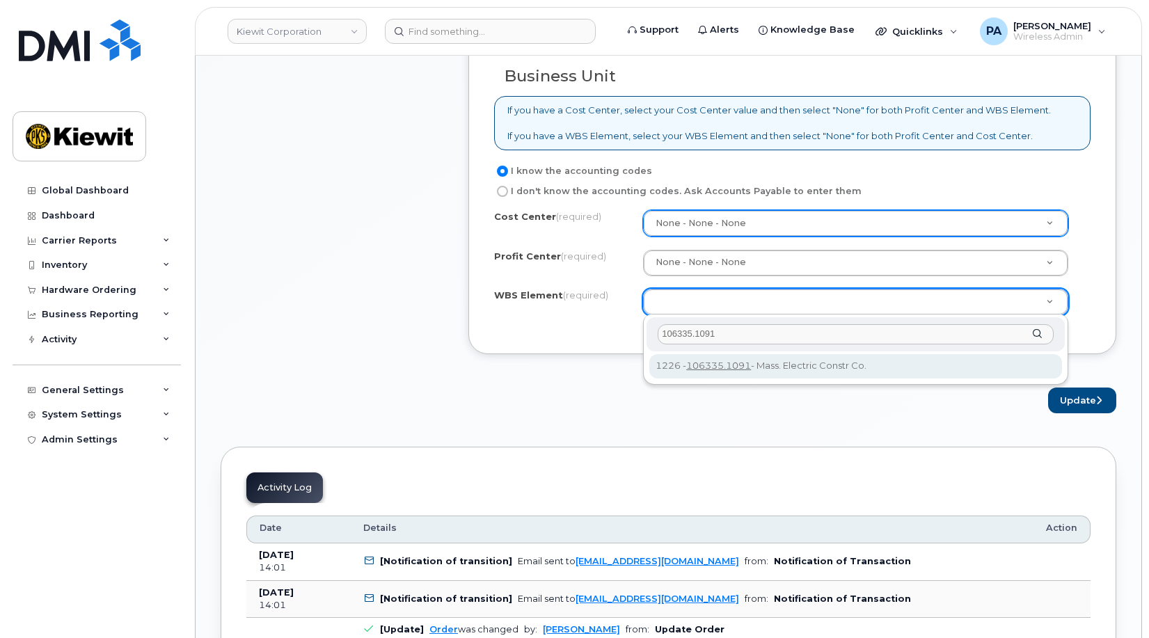
type input "106335.1091"
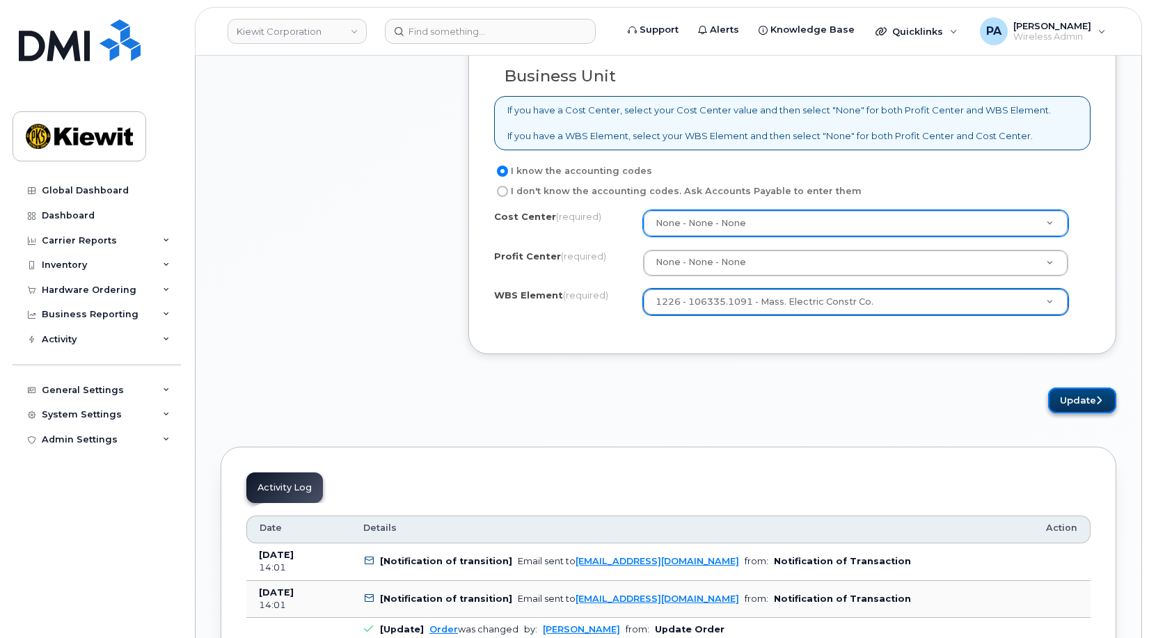
click at [1083, 403] on button "Update" at bounding box center [1082, 401] width 68 height 26
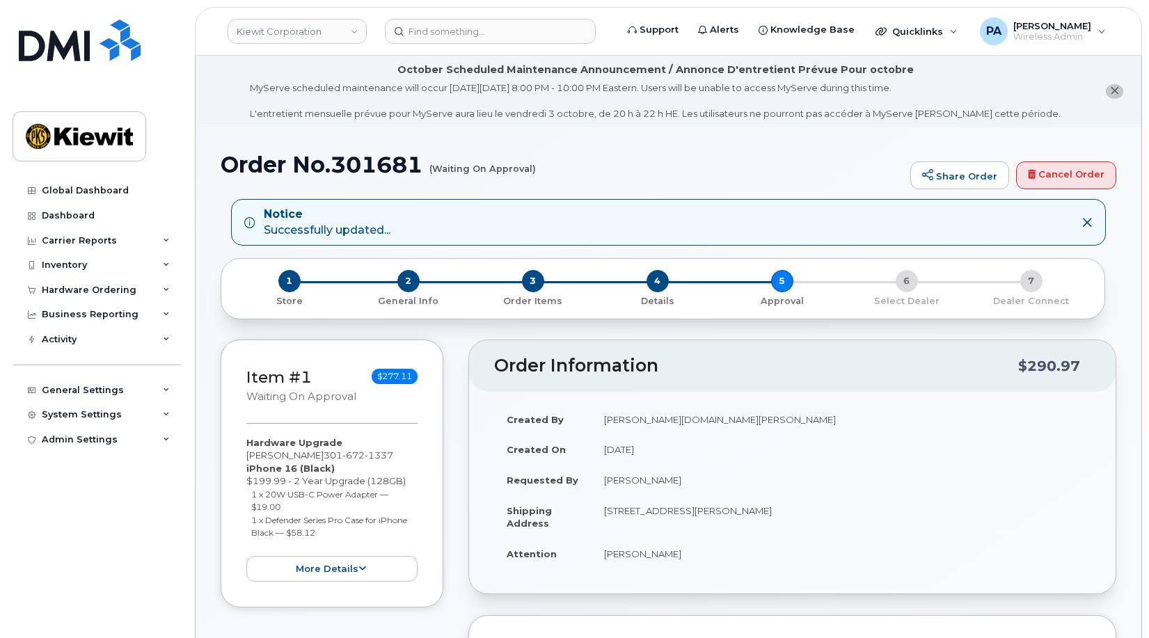
click at [857, 465] on td "[PERSON_NAME]" at bounding box center [841, 480] width 499 height 31
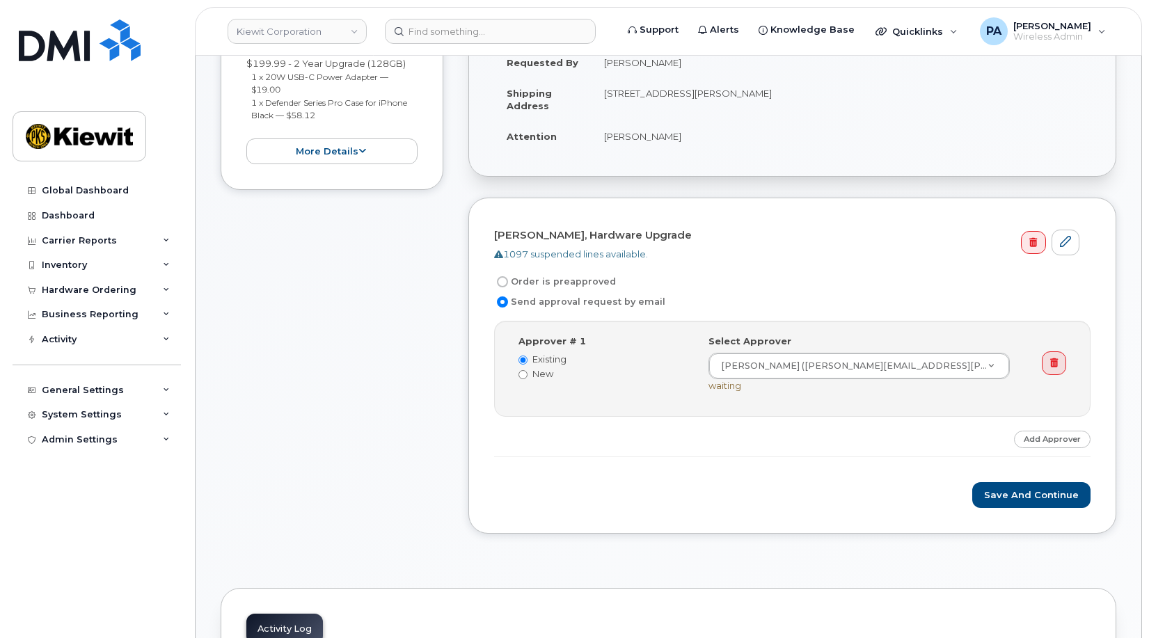
scroll to position [487, 0]
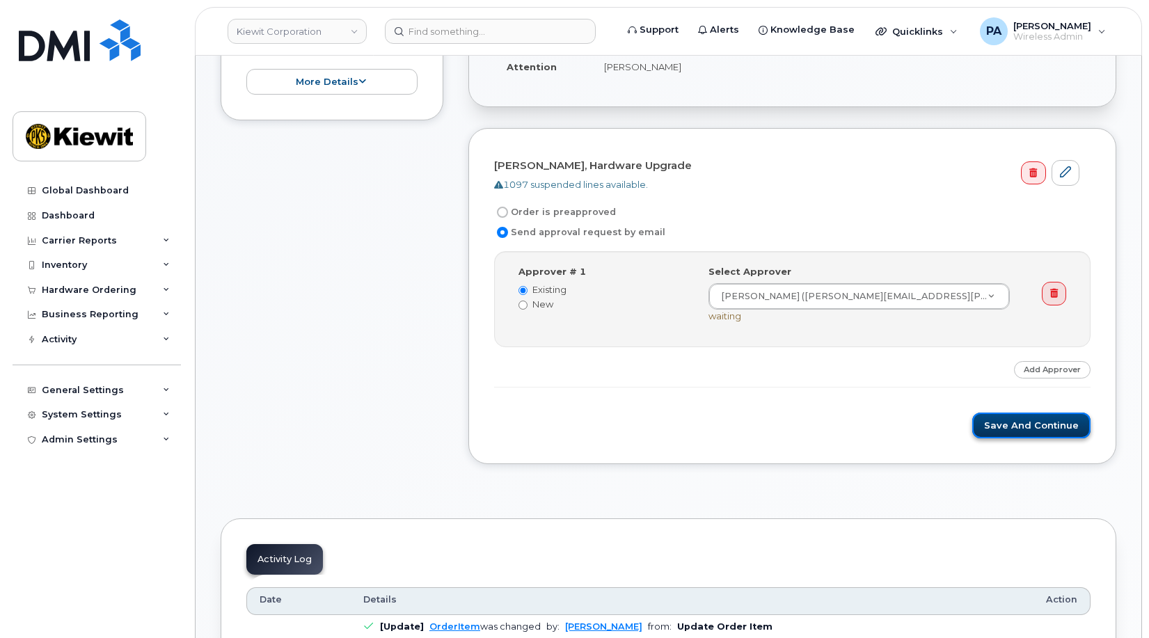
click at [1028, 427] on button "Save and Continue" at bounding box center [1031, 426] width 118 height 26
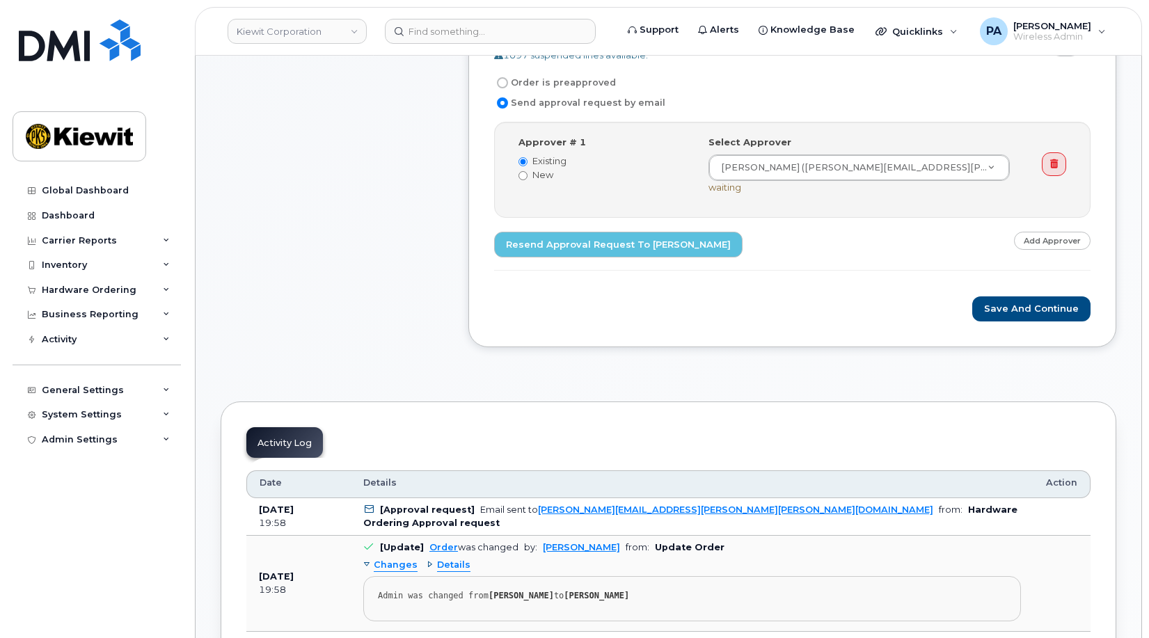
scroll to position [626, 0]
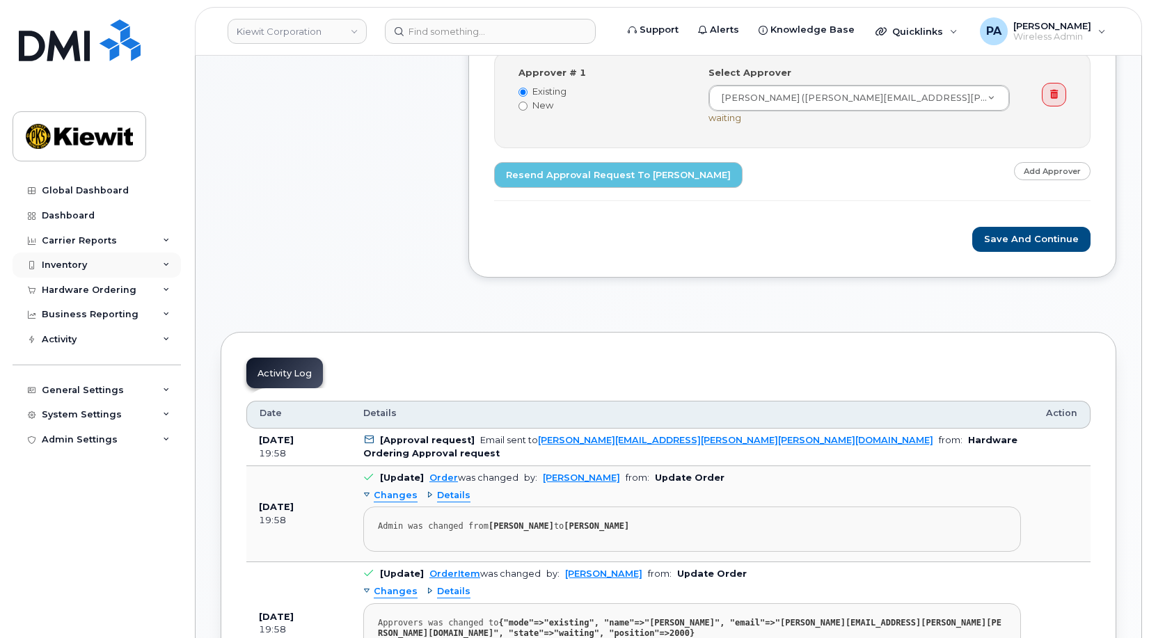
click at [77, 262] on div "Inventory" at bounding box center [64, 265] width 45 height 11
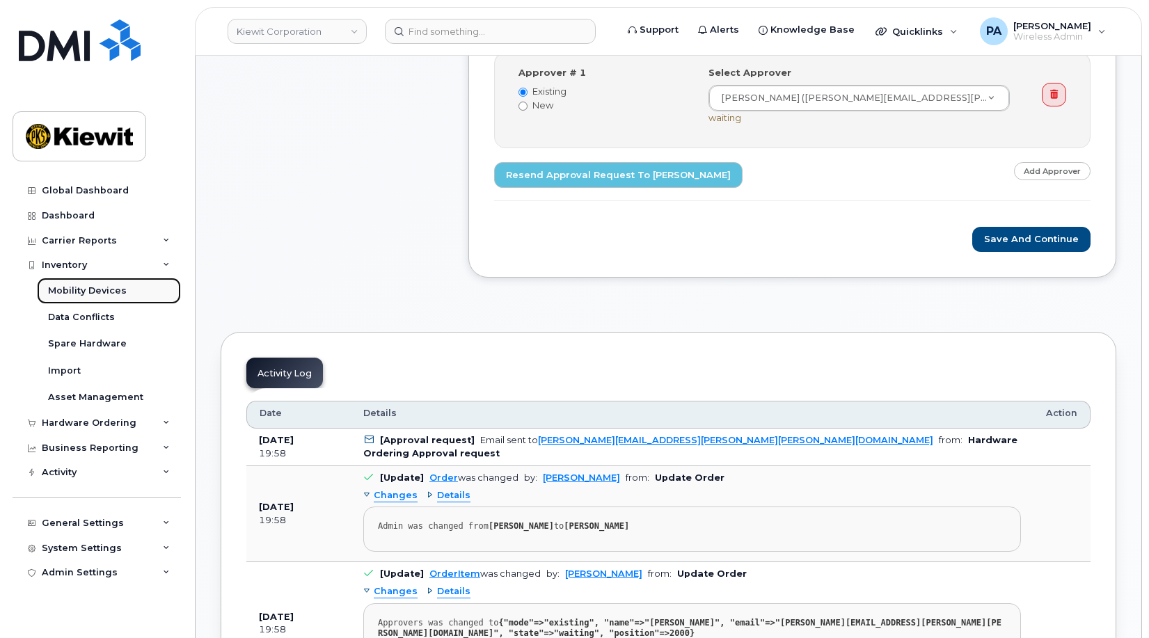
click at [74, 296] on div "Mobility Devices" at bounding box center [87, 291] width 79 height 13
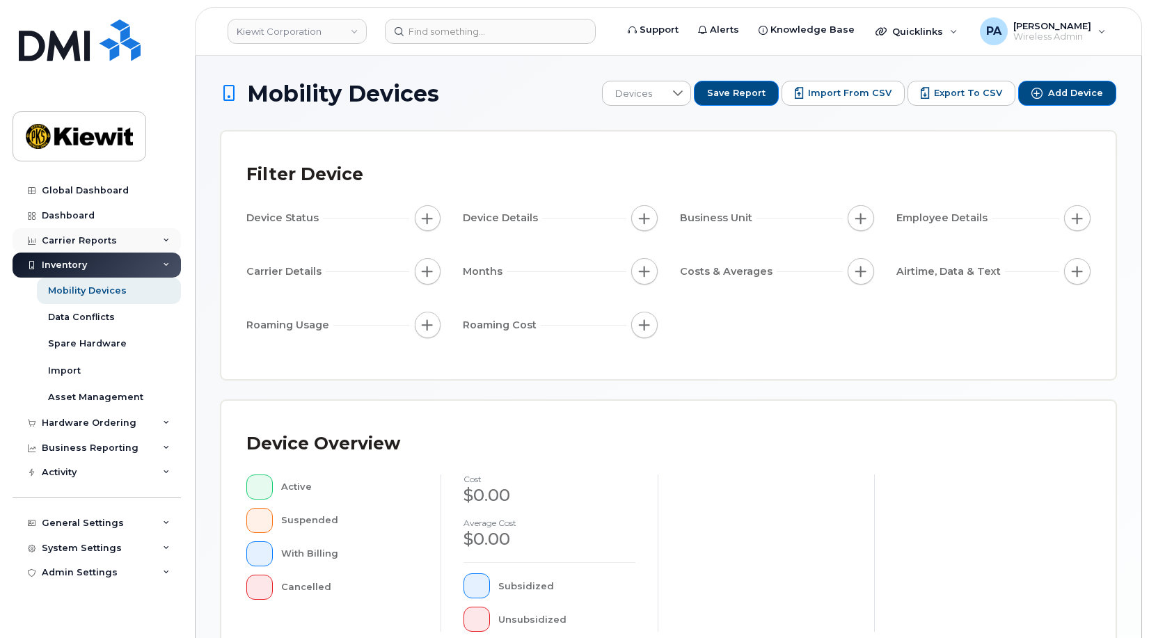
click at [90, 237] on div "Carrier Reports" at bounding box center [79, 240] width 75 height 11
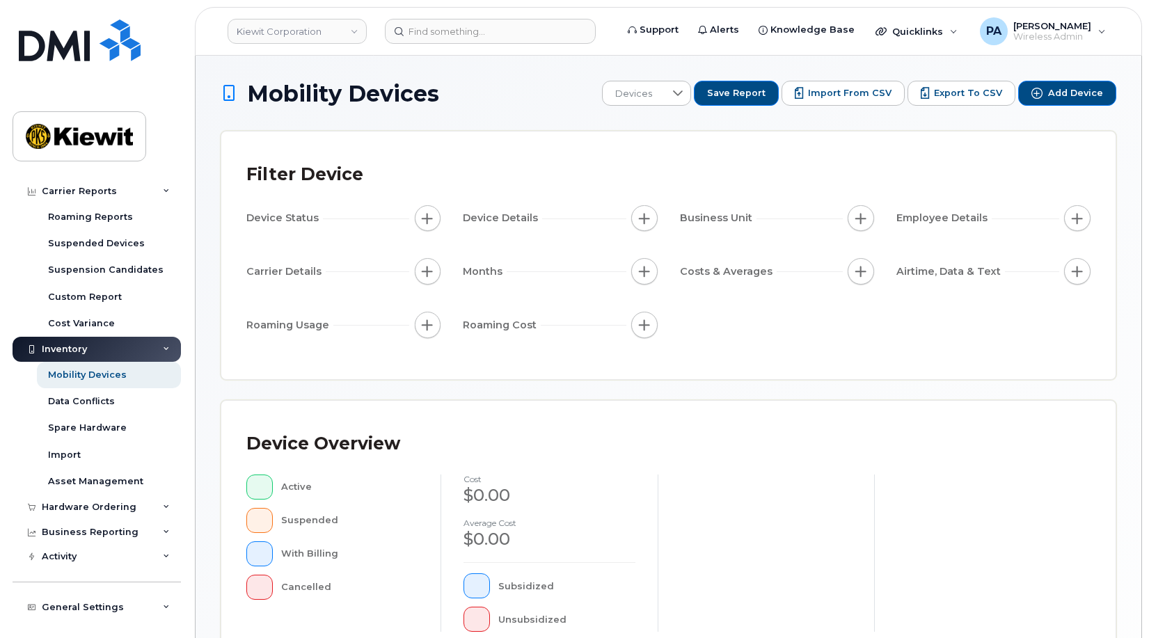
scroll to position [260, 0]
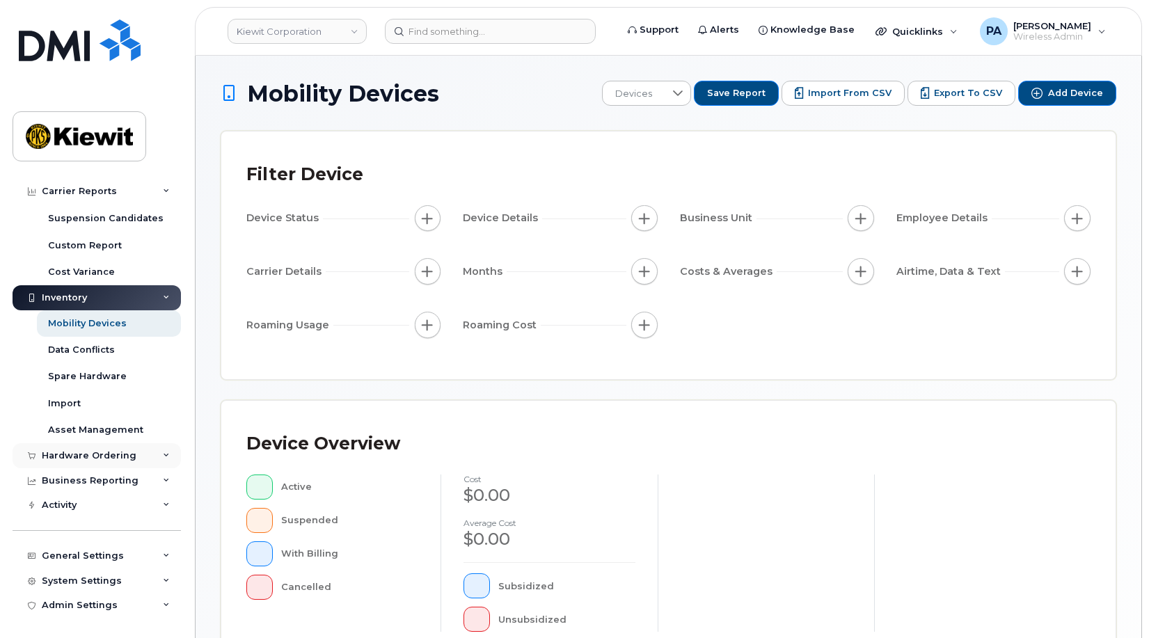
click at [97, 450] on div "Hardware Ordering" at bounding box center [97, 455] width 168 height 25
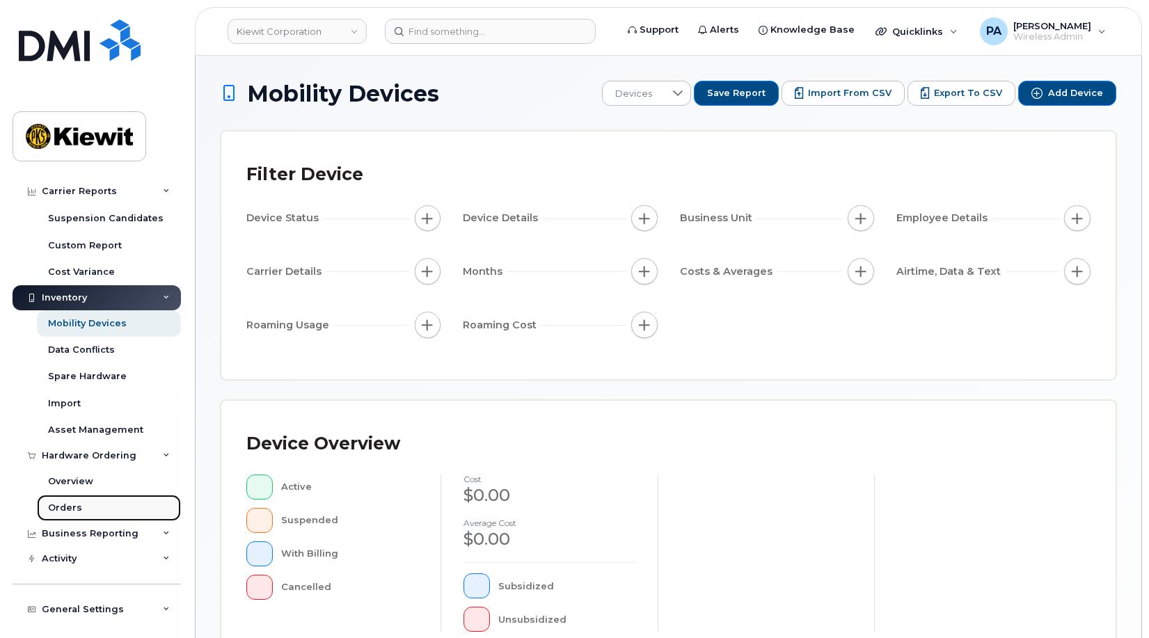
click at [60, 510] on div "Orders" at bounding box center [65, 508] width 34 height 13
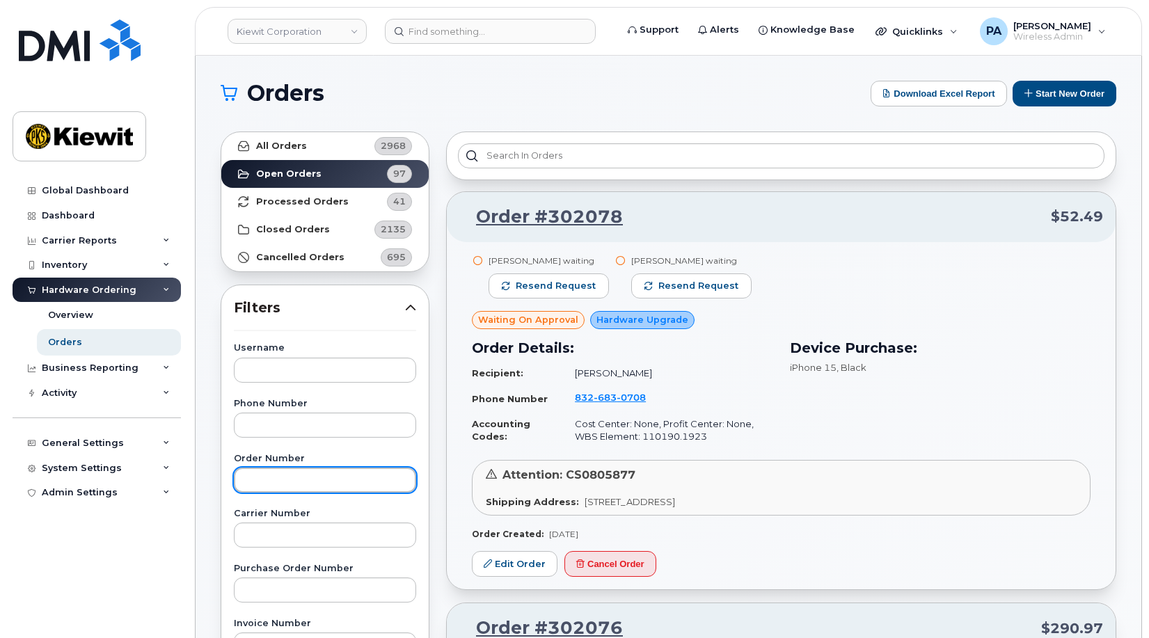
click at [273, 477] on input "text" at bounding box center [325, 480] width 182 height 25
type input "301921"
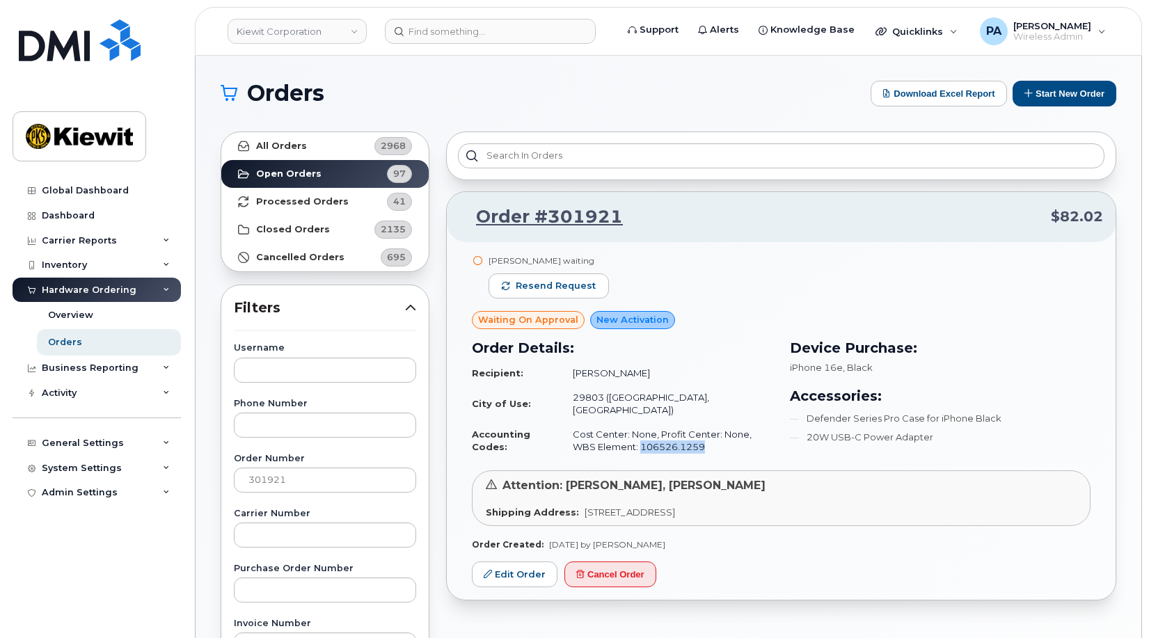
drag, startPoint x: 691, startPoint y: 431, endPoint x: 617, endPoint y: 435, distance: 74.6
click at [617, 435] on td "Cost Center: None, Profit Center: None, WBS Element: 106526.1259" at bounding box center [666, 440] width 212 height 37
copy td "106526.1259"
click at [494, 564] on link "Edit Order" at bounding box center [515, 575] width 86 height 26
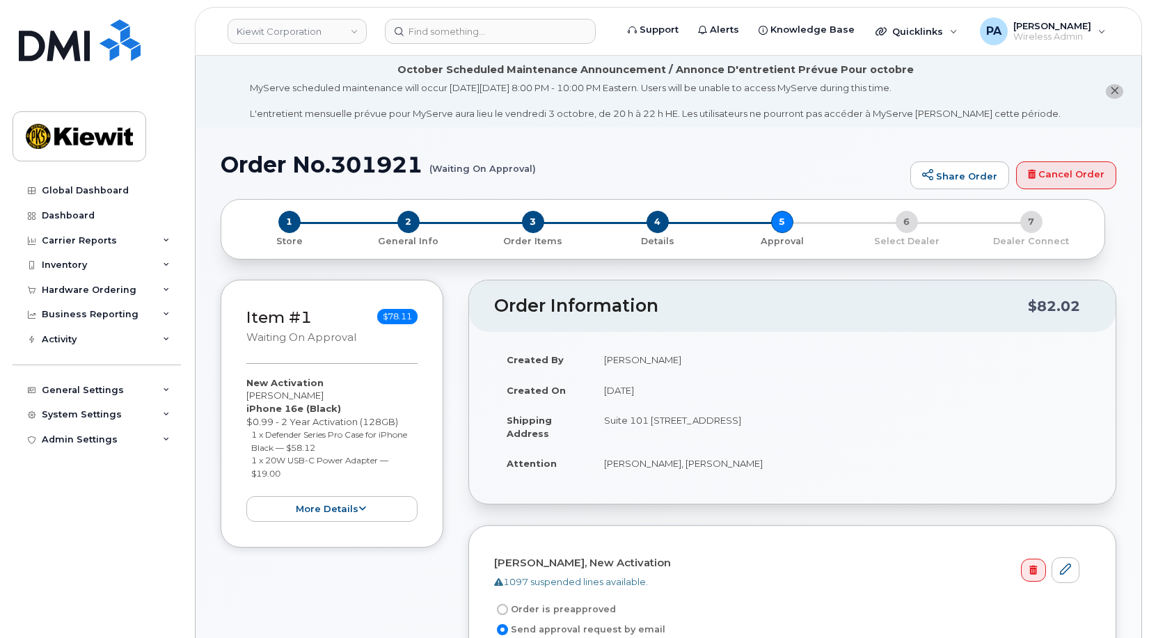
drag, startPoint x: 696, startPoint y: 363, endPoint x: 591, endPoint y: 358, distance: 105.2
click at [591, 358] on tr "Created By Valerie Henderson" at bounding box center [792, 359] width 596 height 31
copy tr "Valerie Henderson"
click at [95, 288] on div "Hardware Ordering" at bounding box center [89, 290] width 95 height 11
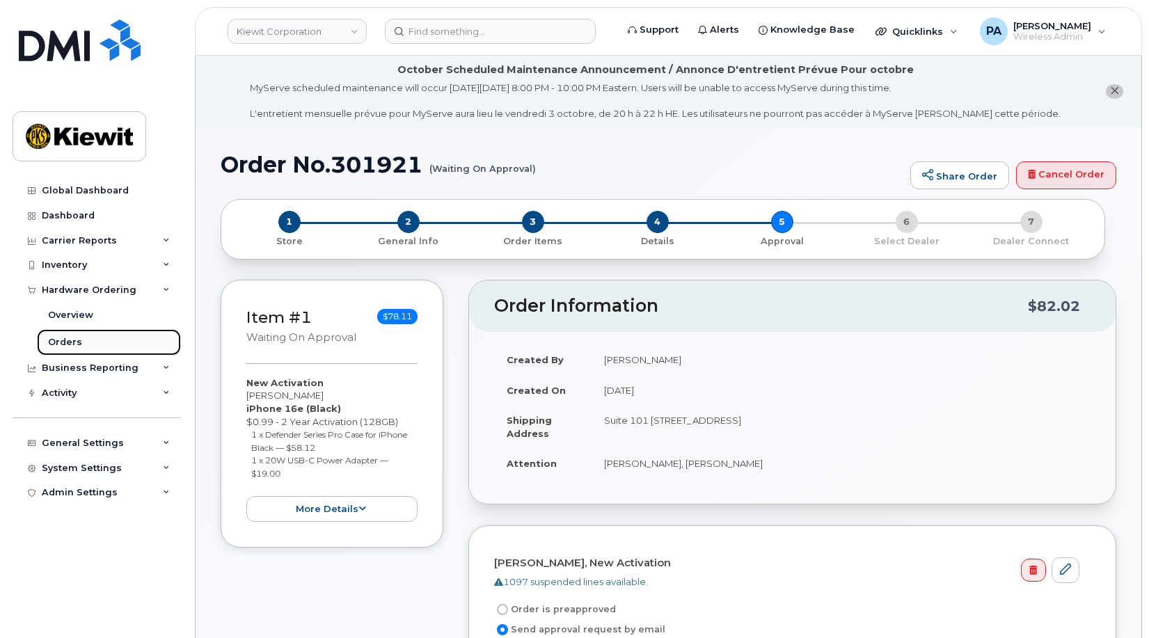
click at [77, 343] on div "Orders" at bounding box center [65, 342] width 34 height 13
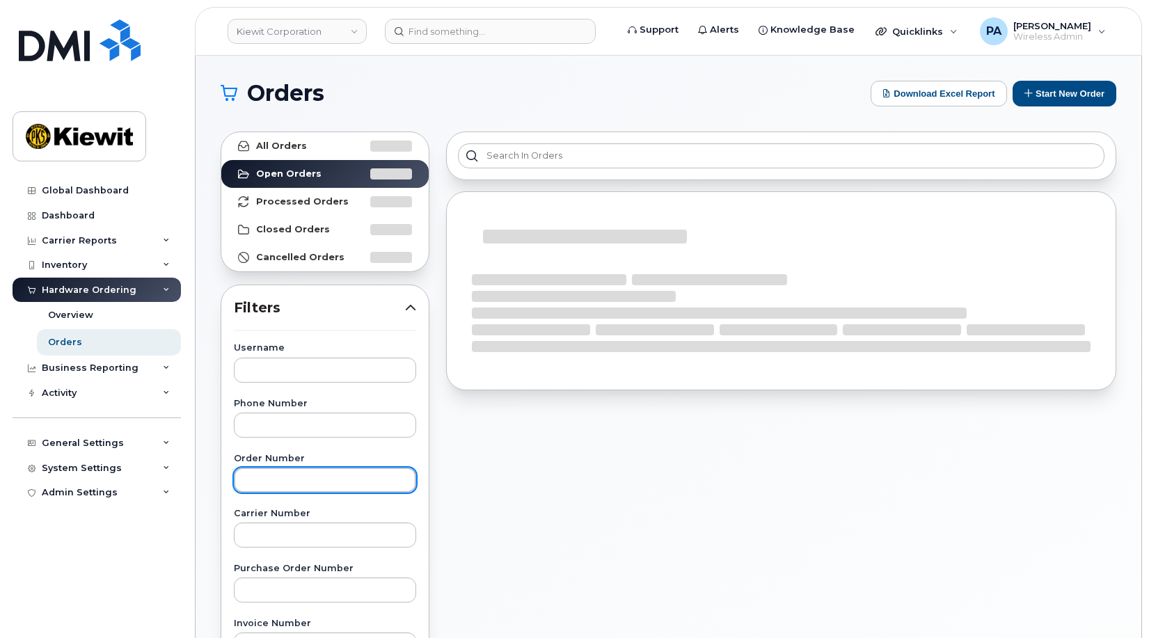
click at [303, 480] on input "text" at bounding box center [325, 480] width 182 height 25
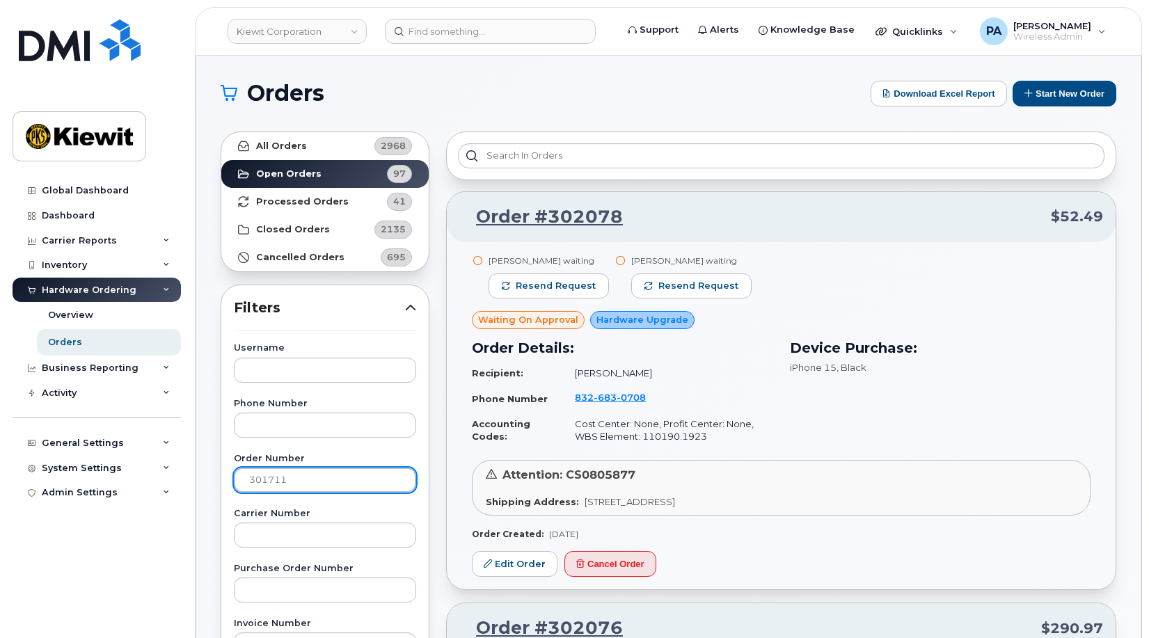
type input "301711"
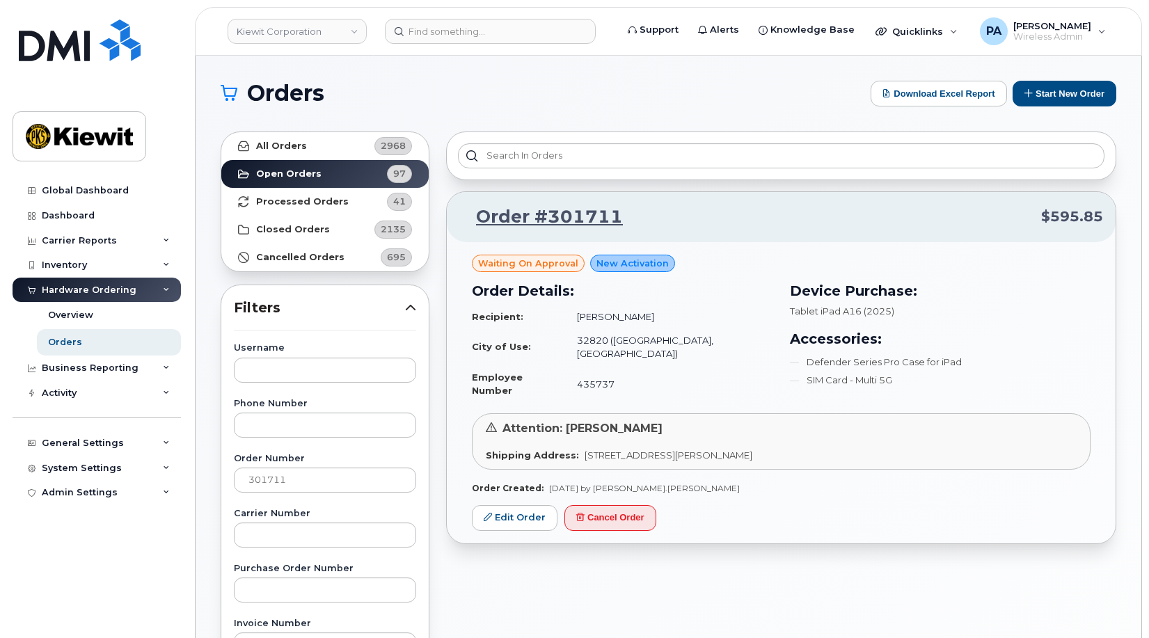
drag, startPoint x: 661, startPoint y: 415, endPoint x: 567, endPoint y: 420, distance: 94.1
click at [567, 421] on div "Attention: Mauricio Davila" at bounding box center [781, 429] width 591 height 16
copy span "[PERSON_NAME]"
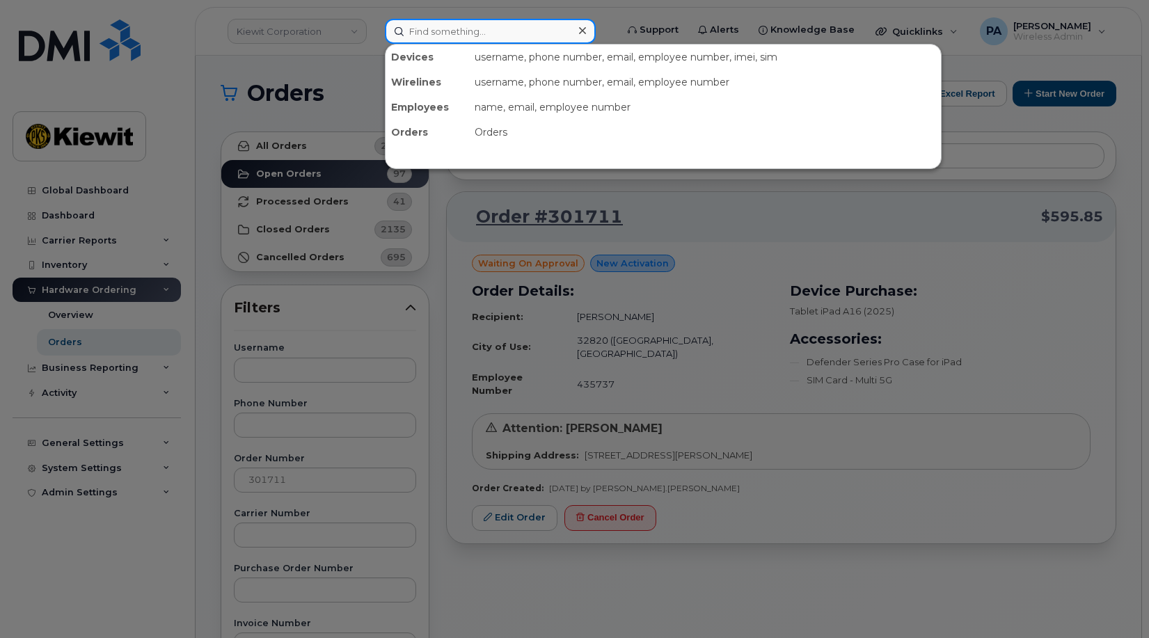
click at [425, 24] on input at bounding box center [490, 31] width 211 height 25
paste input "[PERSON_NAME]"
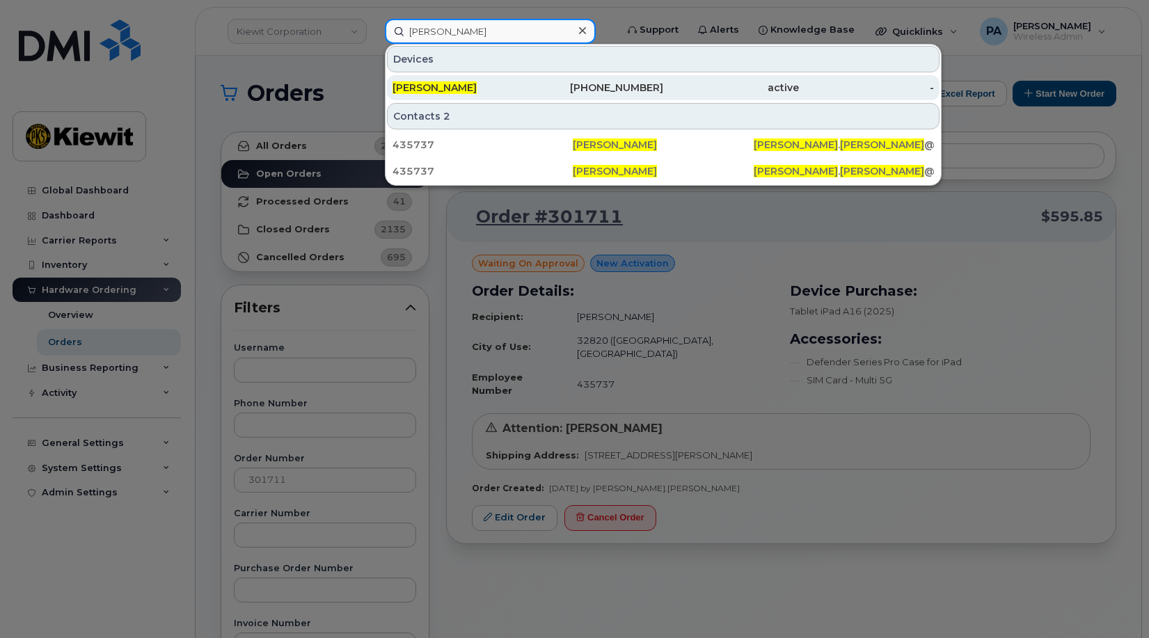
type input "[PERSON_NAME]"
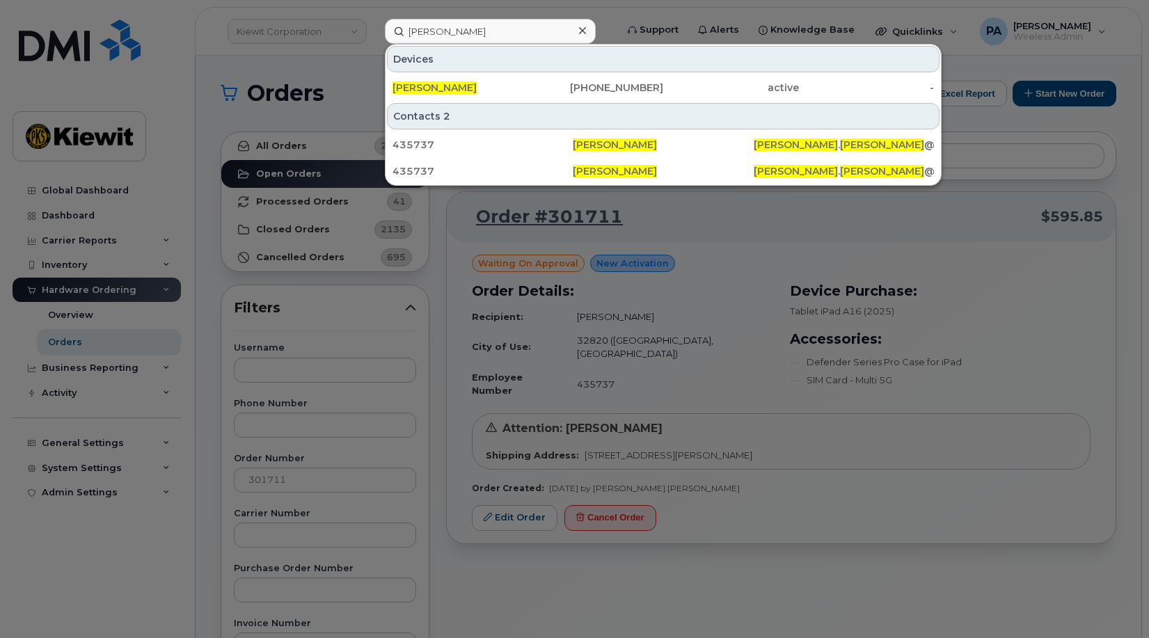
click at [573, 580] on div at bounding box center [574, 319] width 1149 height 638
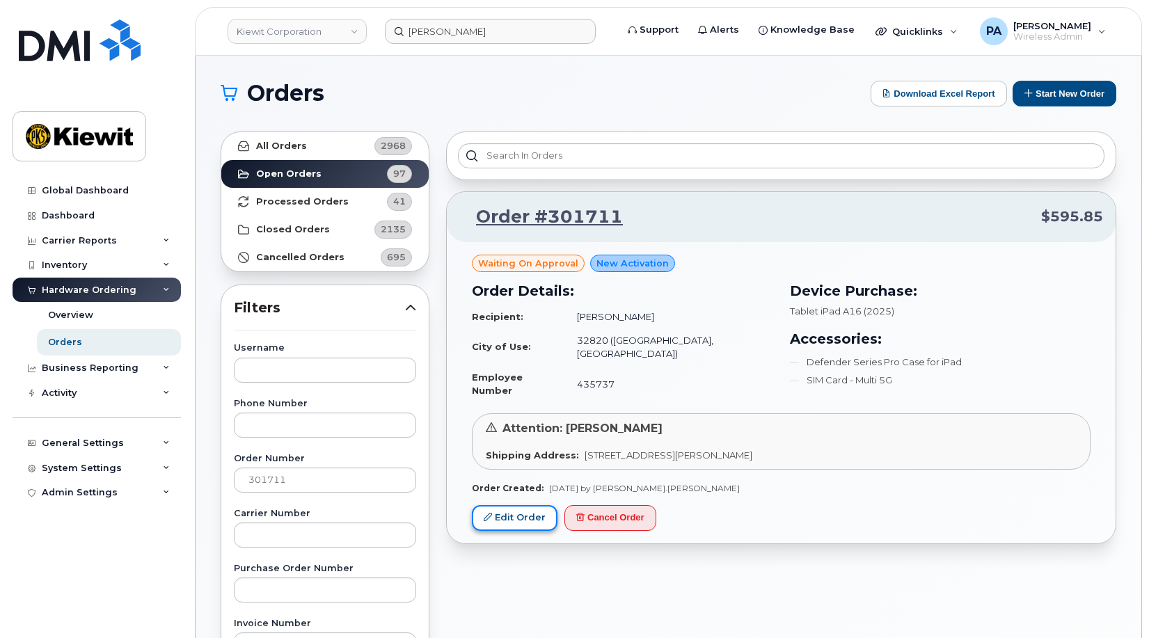
click at [505, 507] on link "Edit Order" at bounding box center [515, 518] width 86 height 26
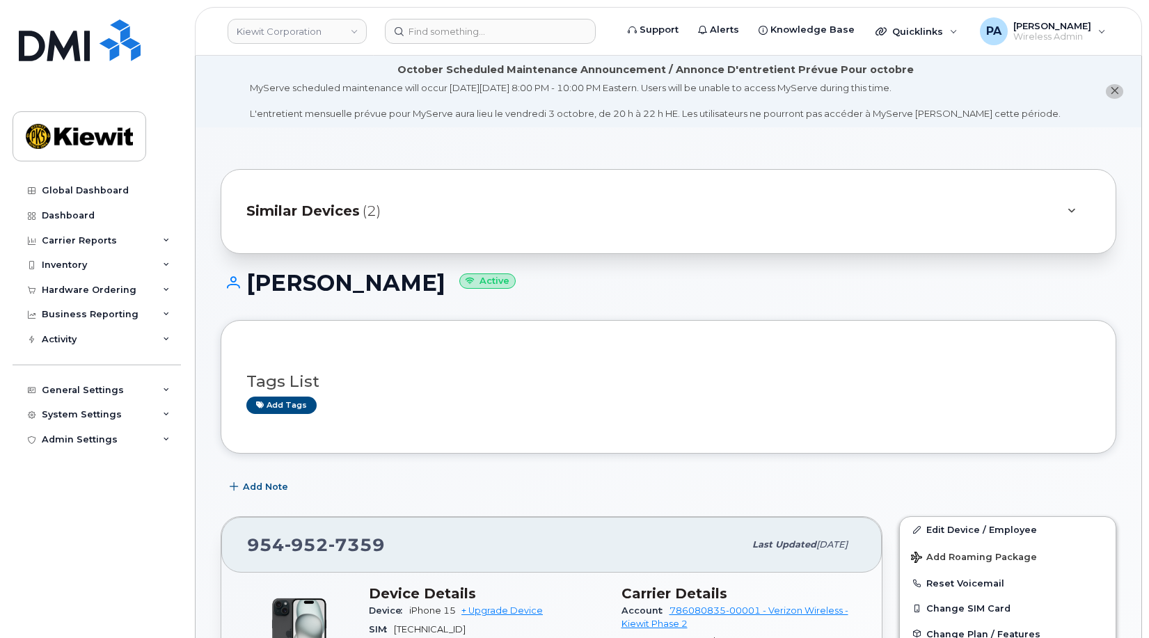
click at [363, 207] on span "(2)" at bounding box center [372, 211] width 18 height 20
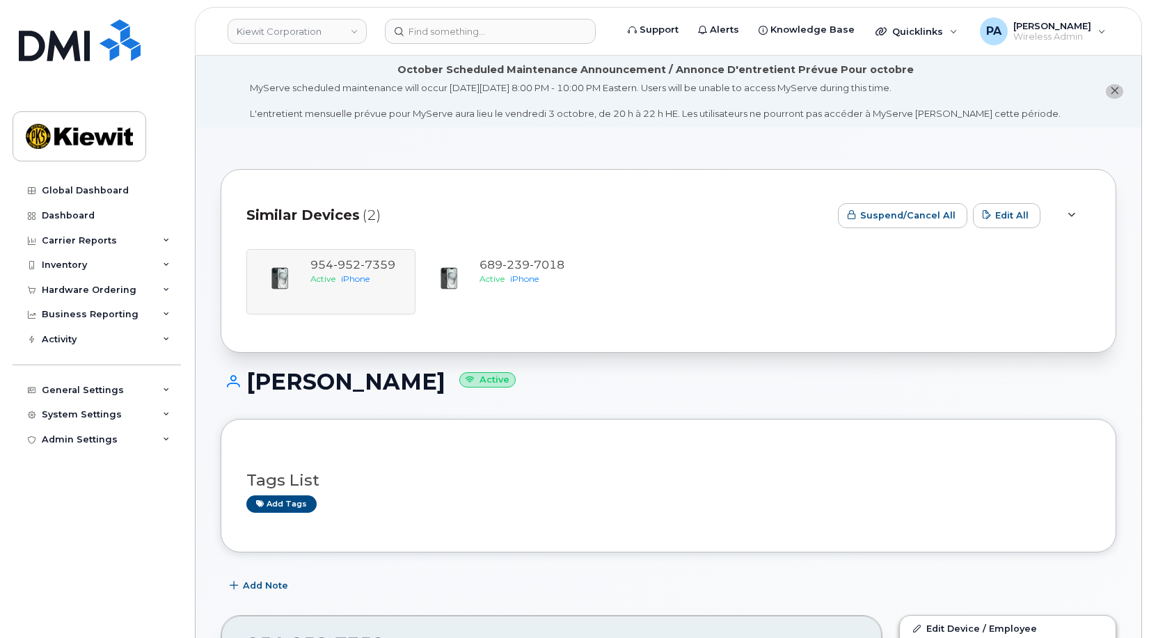
click at [518, 185] on div "Similar Devices (2) Suspend/Cancel All Edit All [PHONE_NUMBER] Active iPhone [P…" at bounding box center [669, 261] width 896 height 184
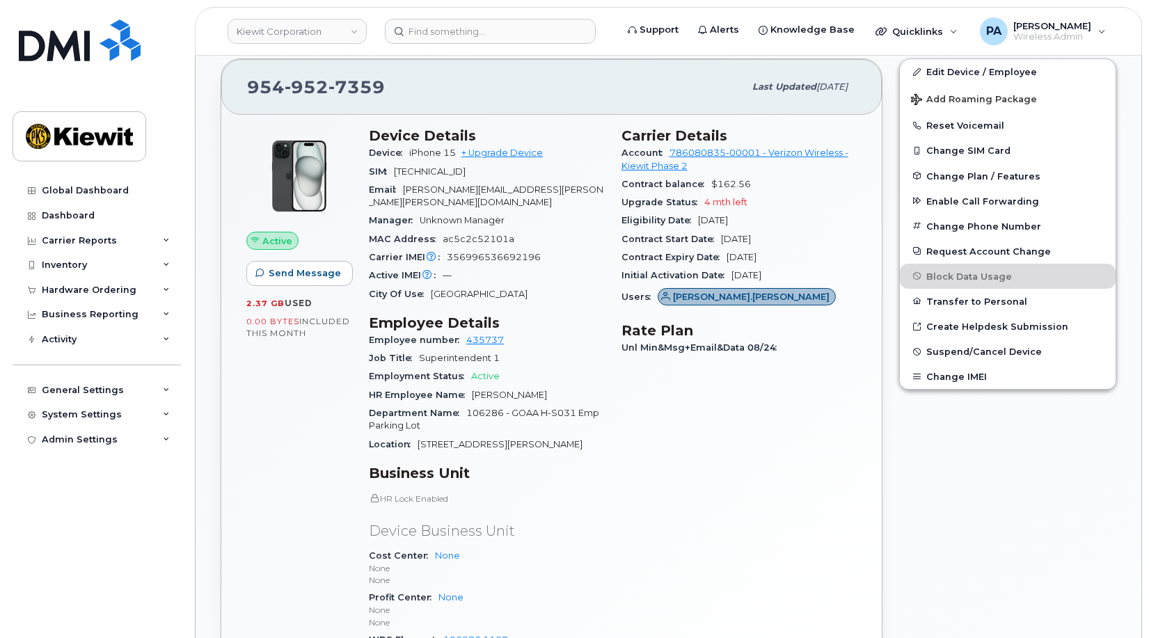
scroll to position [696, 0]
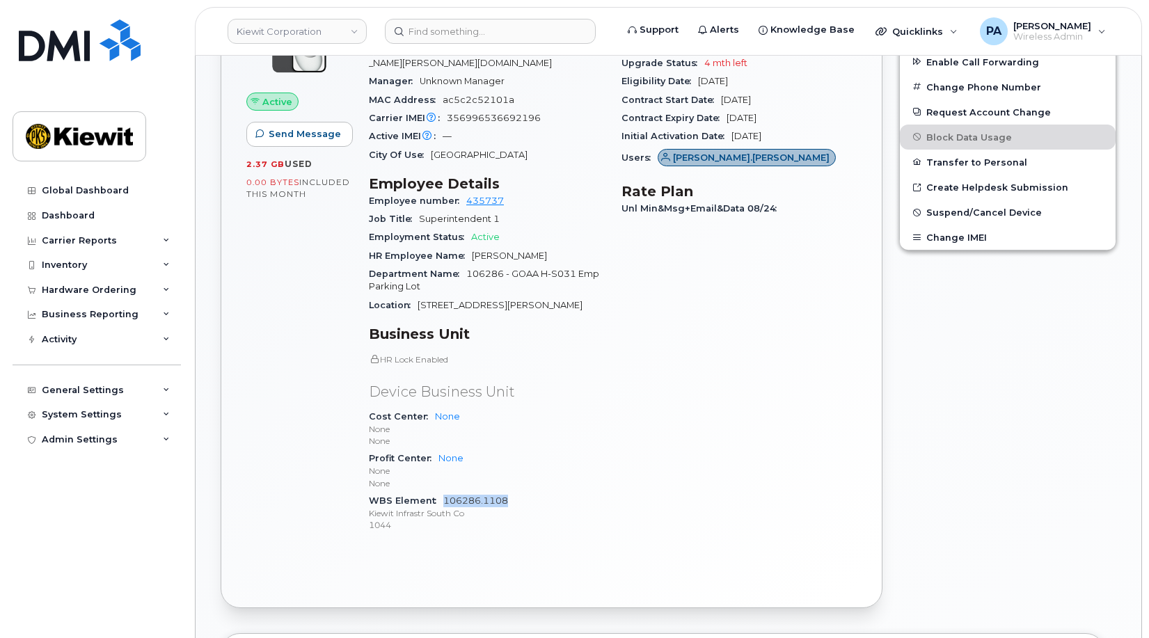
drag, startPoint x: 520, startPoint y: 490, endPoint x: 443, endPoint y: 489, distance: 76.6
click at [443, 492] on div "WBS Element 106286.1108 [PERSON_NAME] Infrastr South Co 1044" at bounding box center [487, 513] width 236 height 42
copy link "106286.1108"
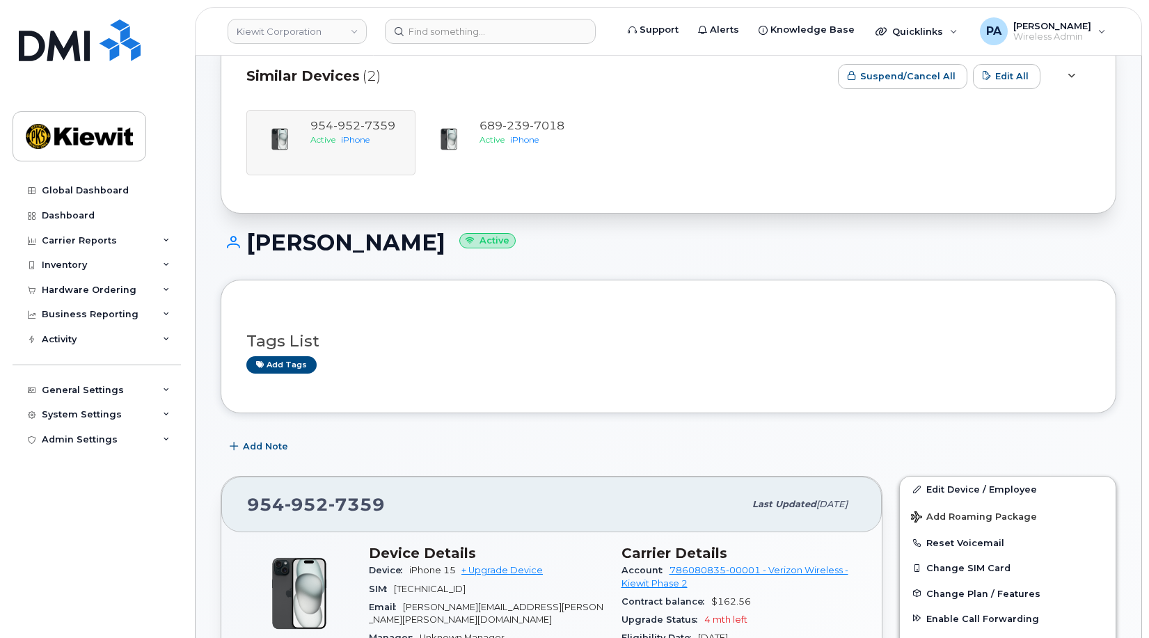
scroll to position [0, 0]
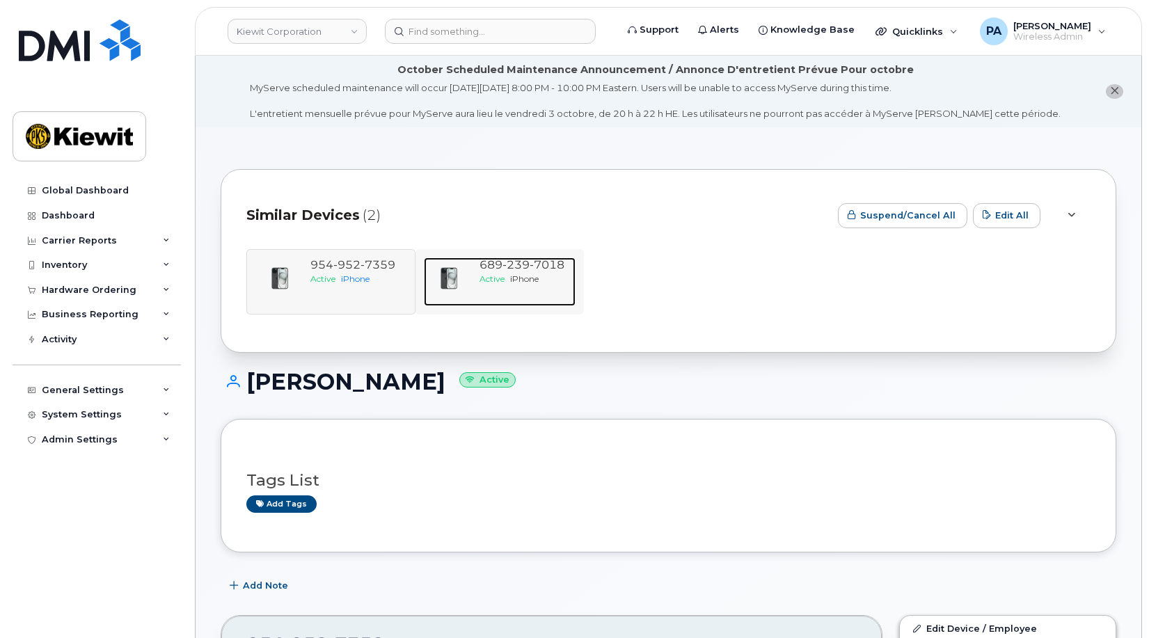
click at [507, 274] on div "Active iPhone" at bounding box center [524, 279] width 91 height 12
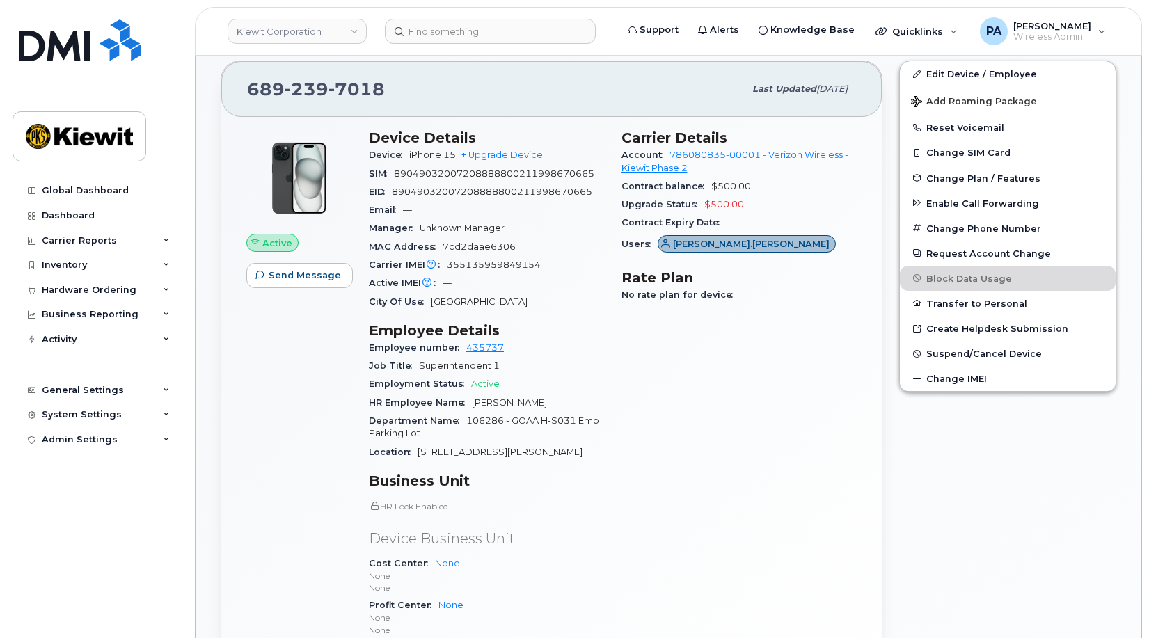
scroll to position [247, 0]
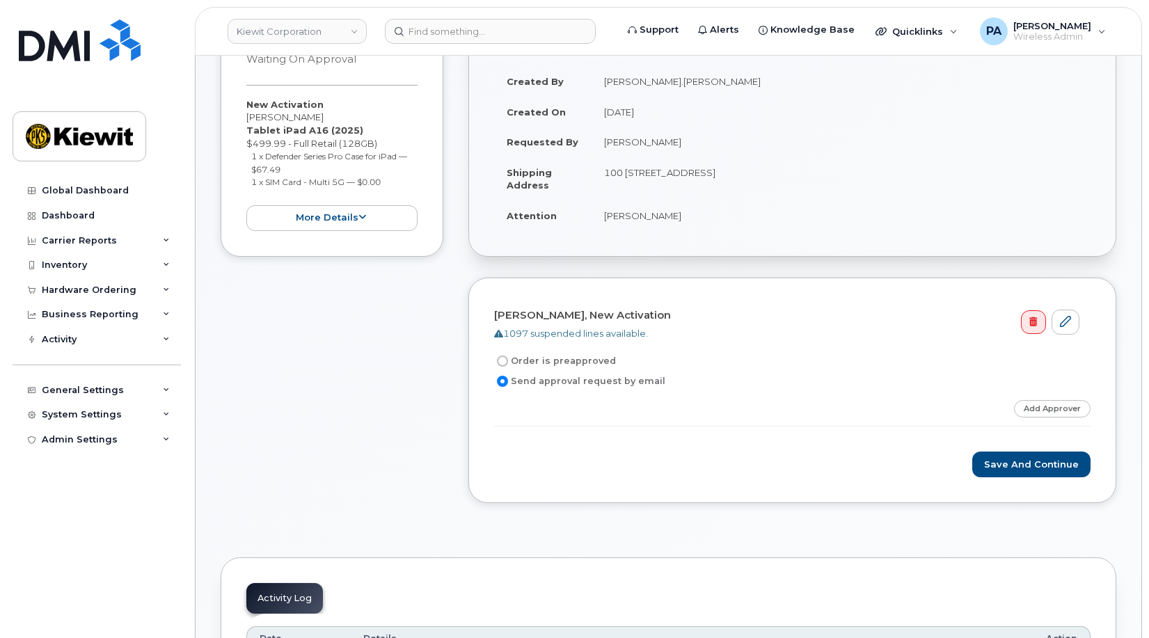
scroll to position [348, 0]
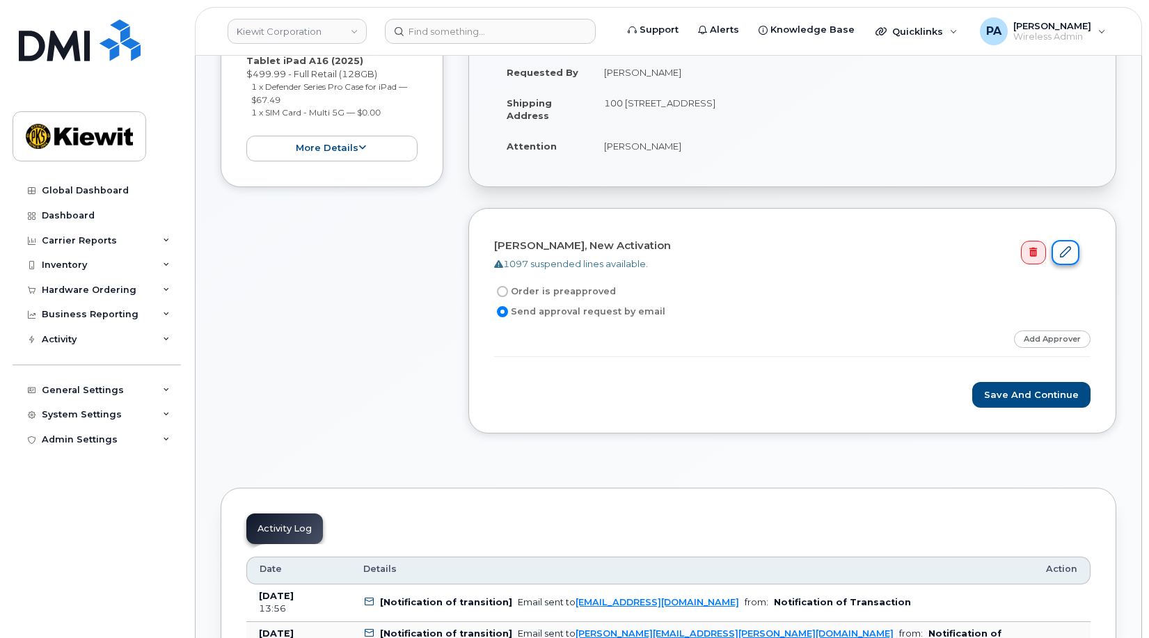
click at [1068, 253] on icon at bounding box center [1065, 251] width 11 height 11
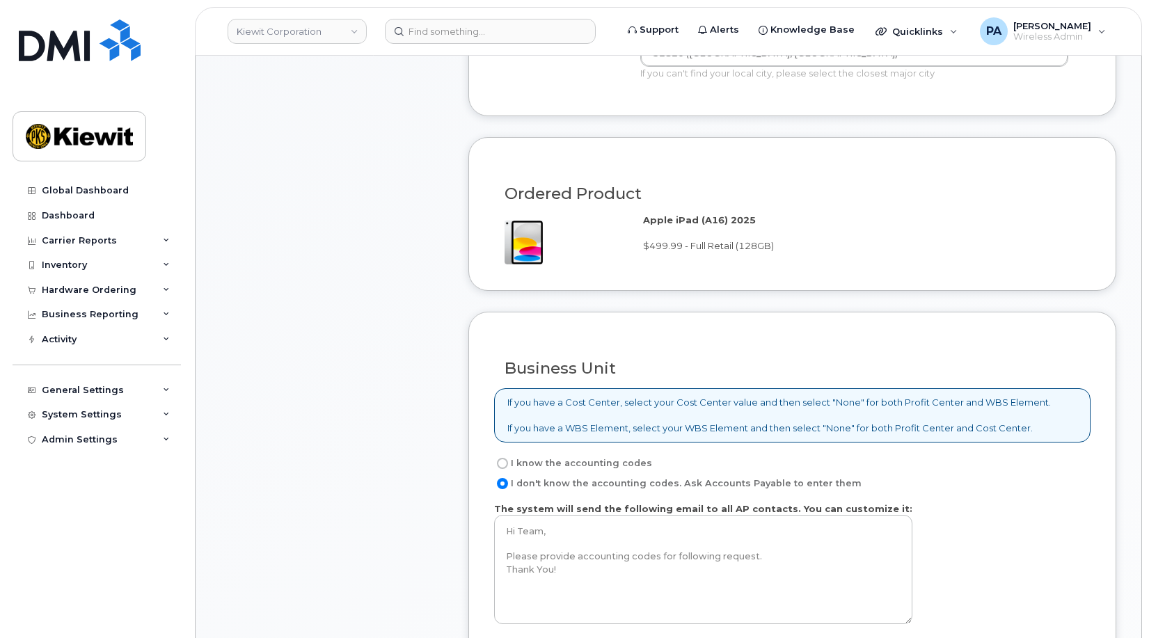
scroll to position [1044, 0]
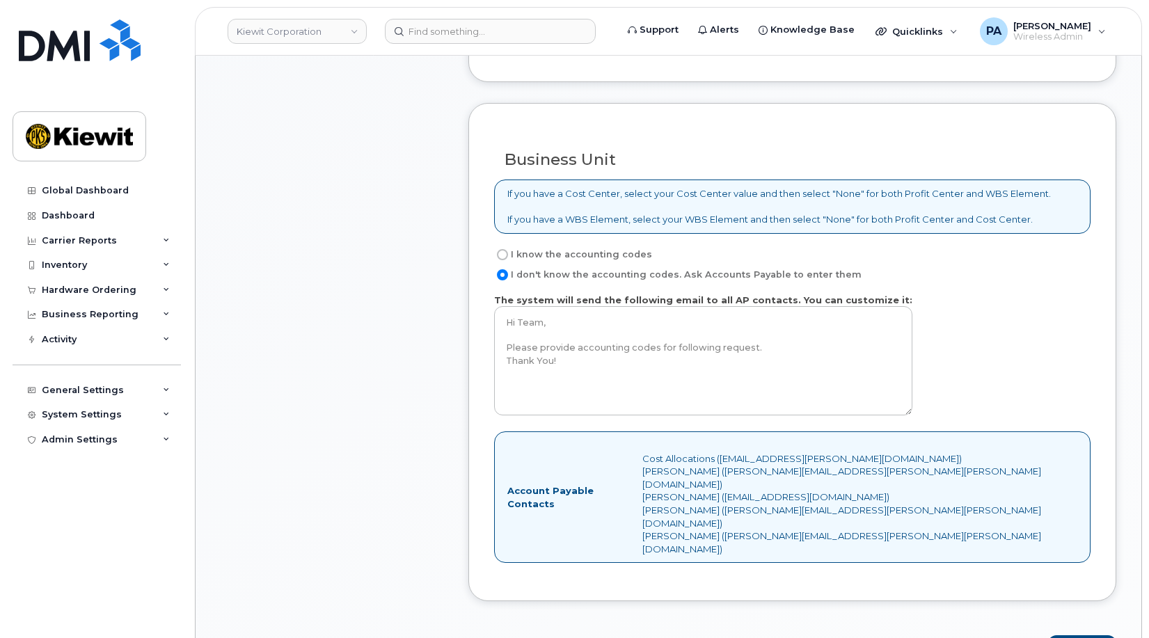
click at [578, 255] on label "I know the accounting codes" at bounding box center [573, 254] width 158 height 17
click at [508, 255] on input "I know the accounting codes" at bounding box center [502, 254] width 11 height 11
radio input "true"
select select
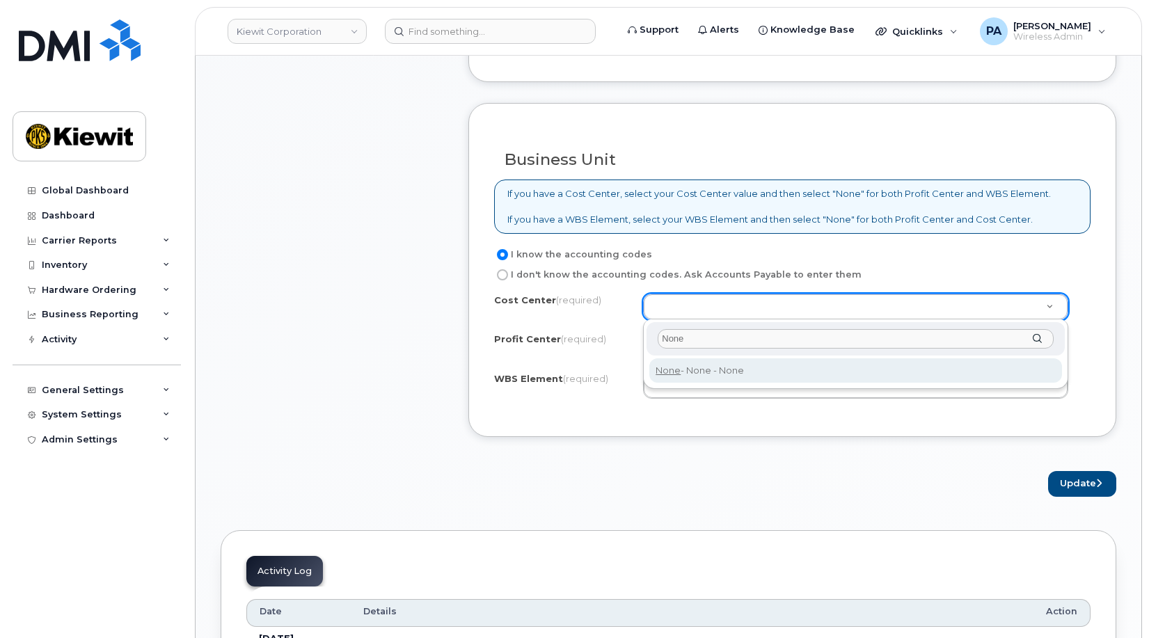
type input "None"
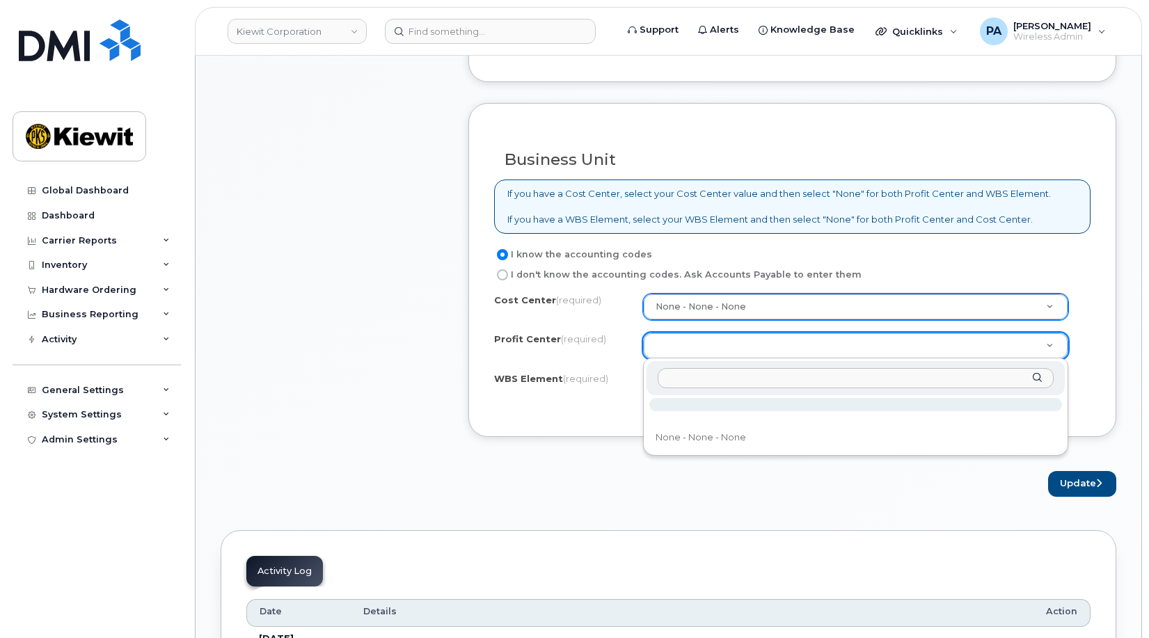
select select
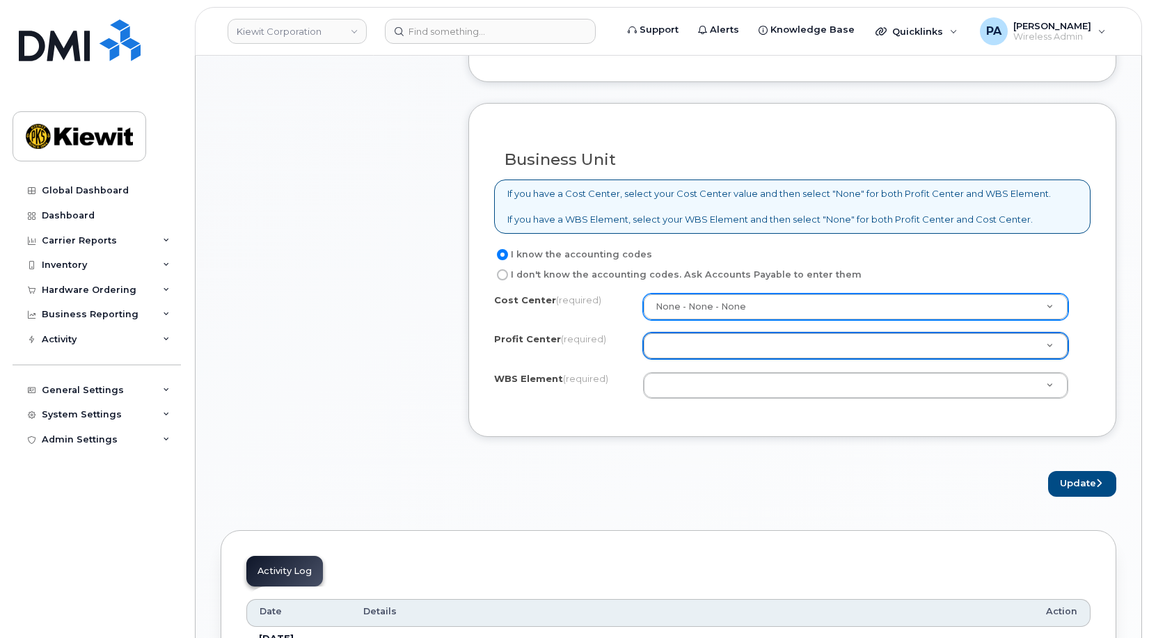
type input "N"
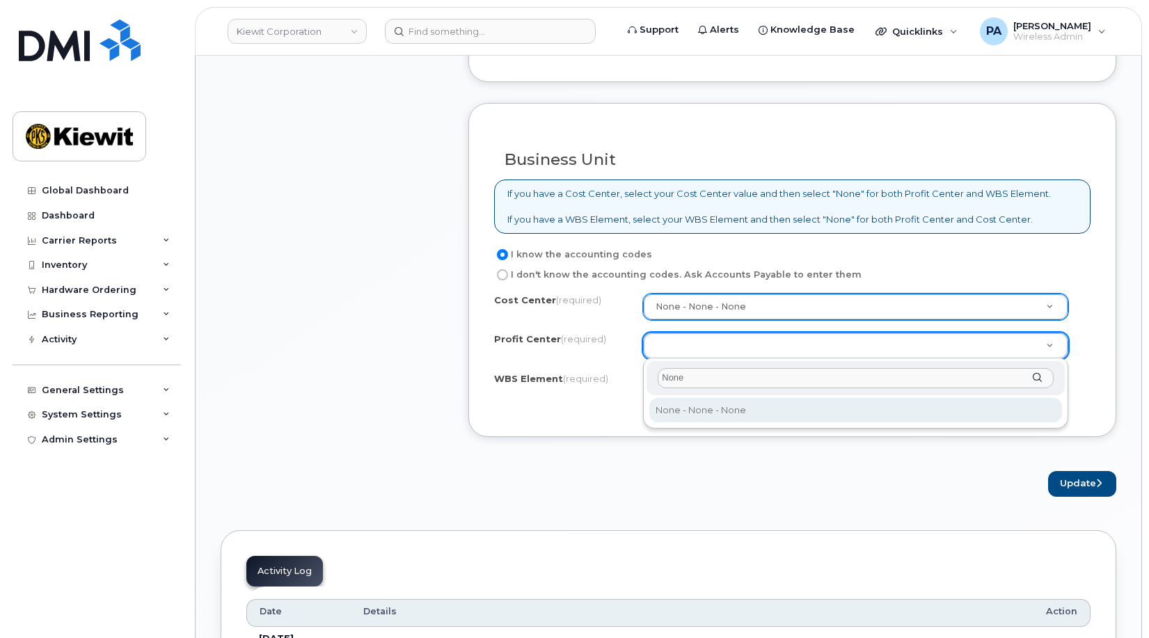
type input "None"
select select "None"
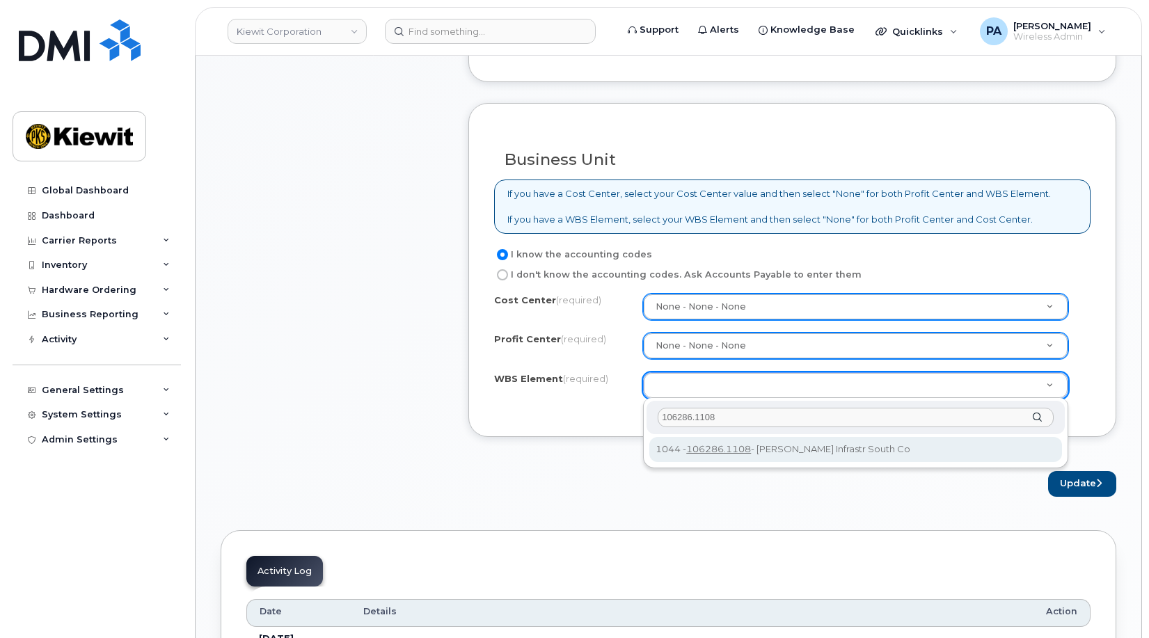
type input "106286.1108"
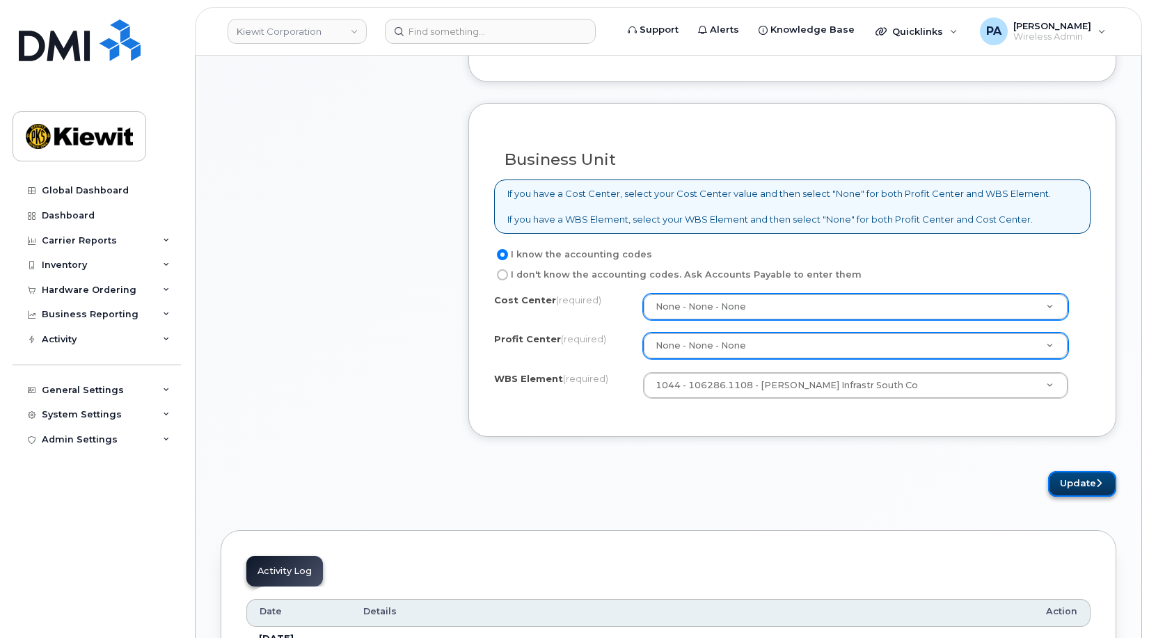
click at [1093, 484] on button "Update" at bounding box center [1082, 484] width 68 height 26
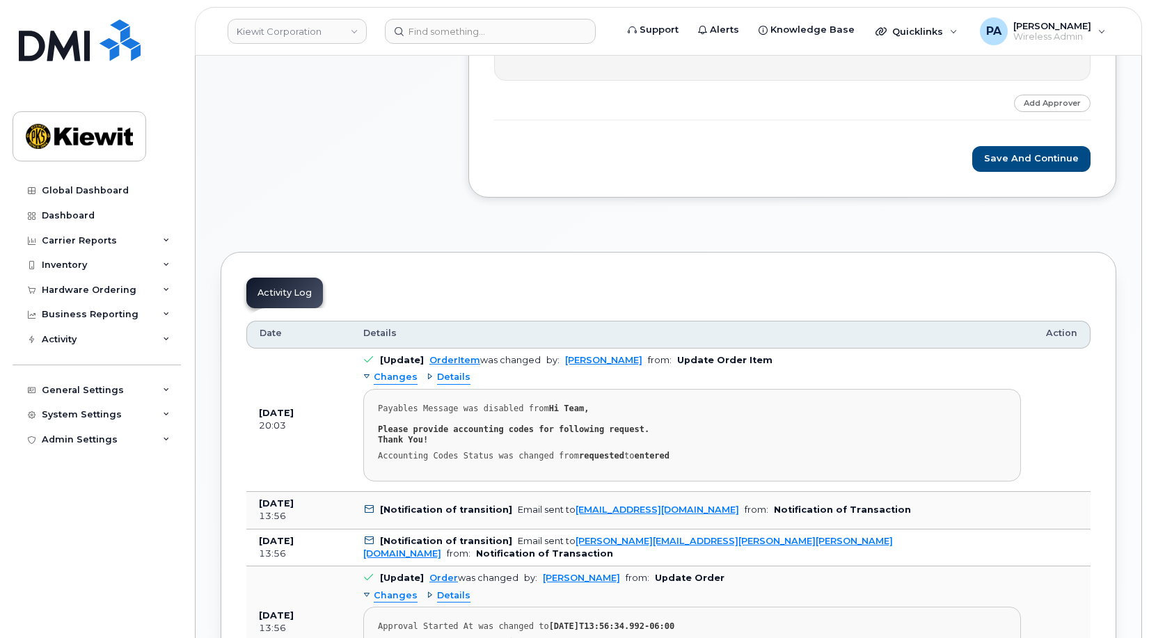
scroll to position [557, 0]
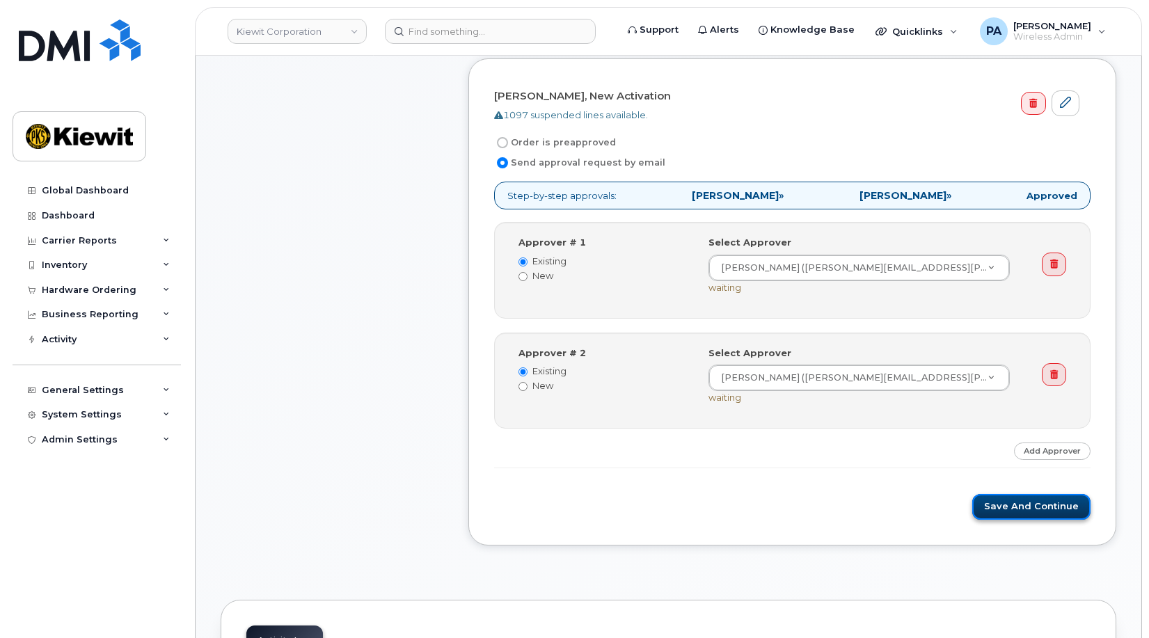
click at [1042, 501] on button "Save and Continue" at bounding box center [1031, 507] width 118 height 26
